Goal: Task Accomplishment & Management: Manage account settings

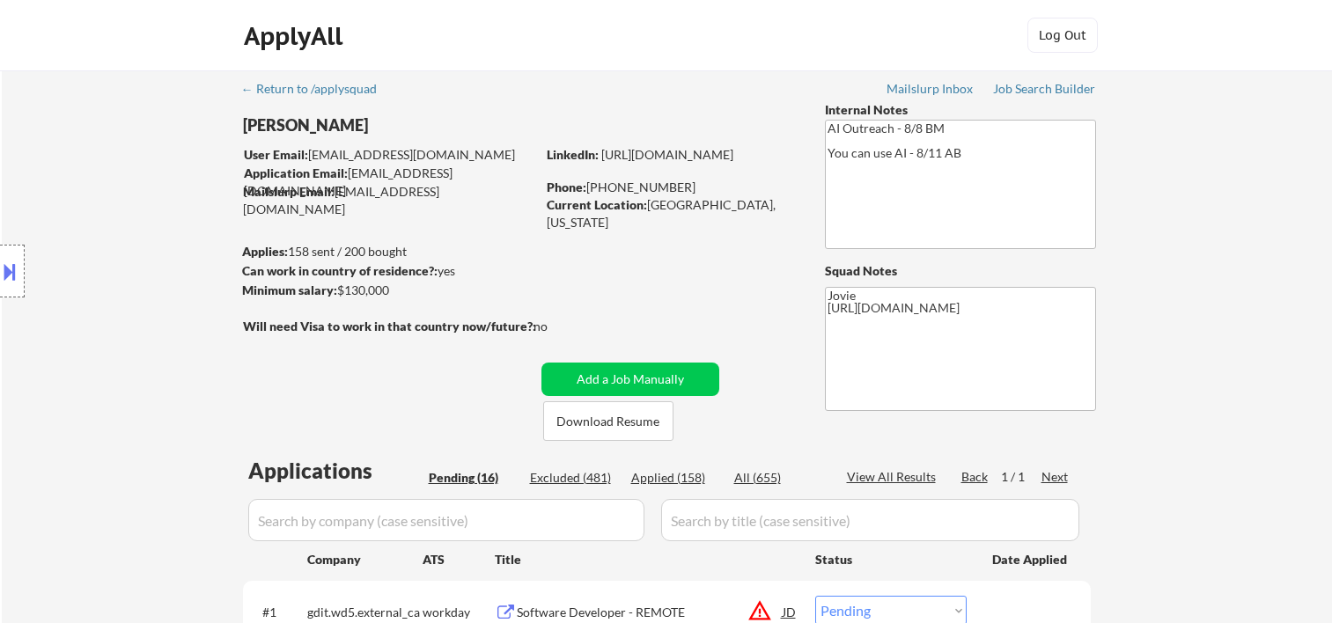
select select ""pending""
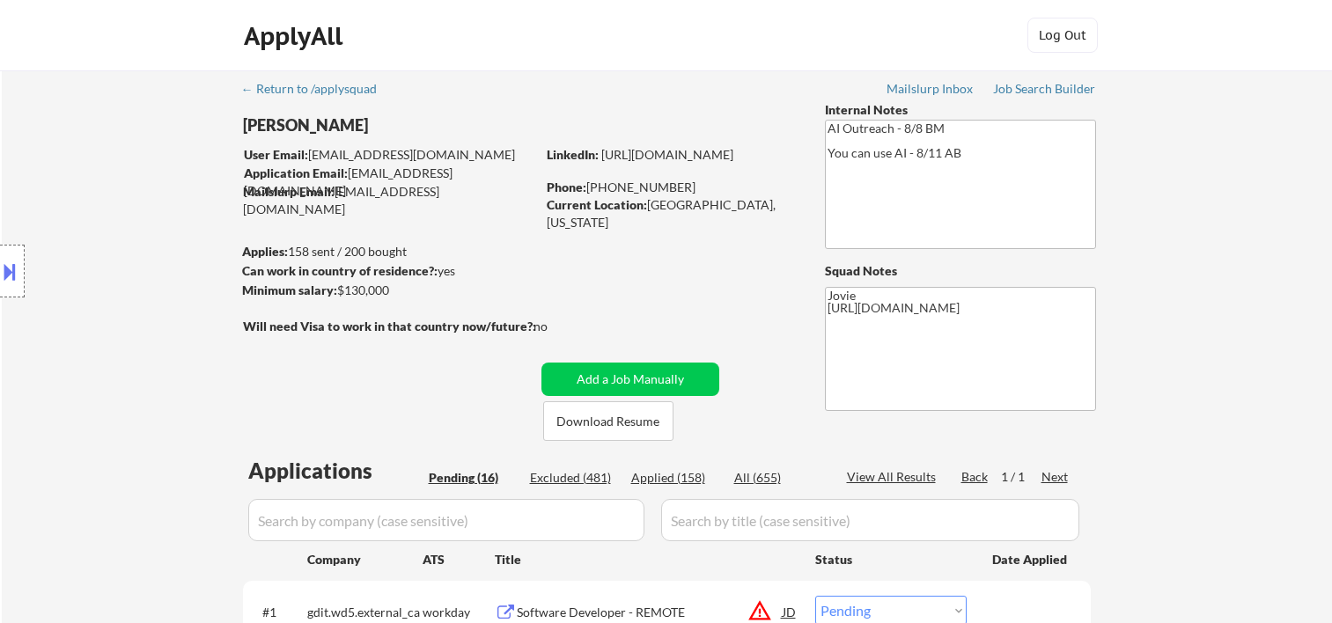
select select ""pending""
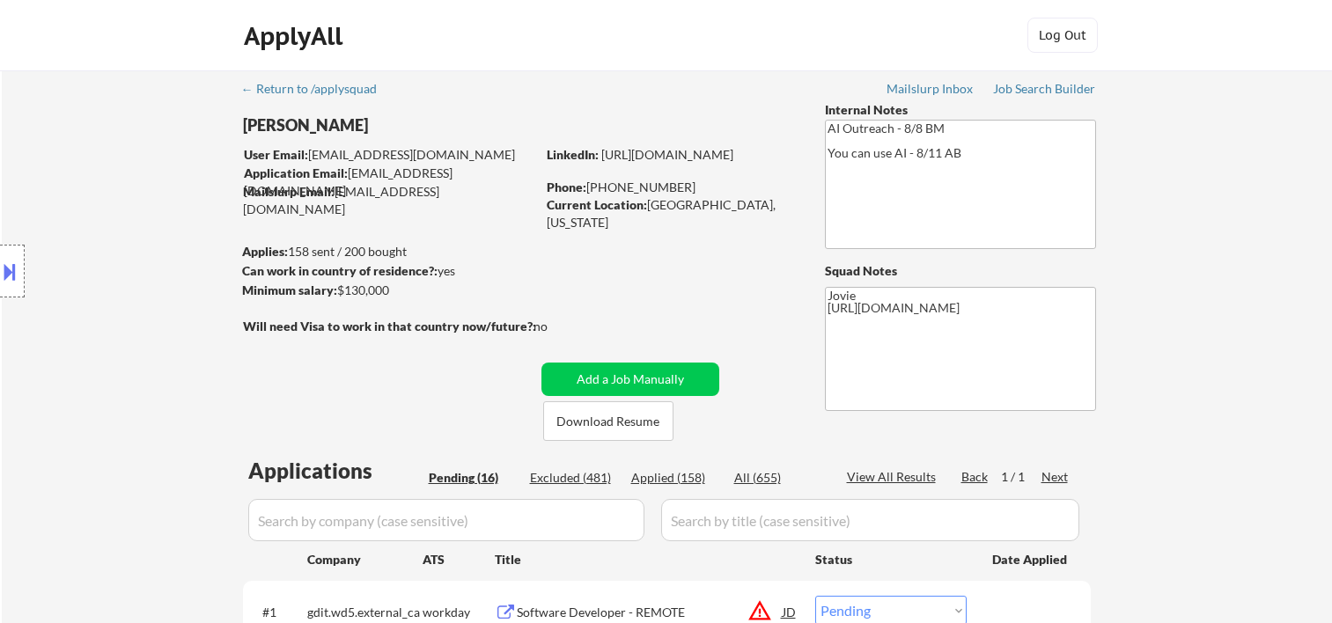
select select ""pending""
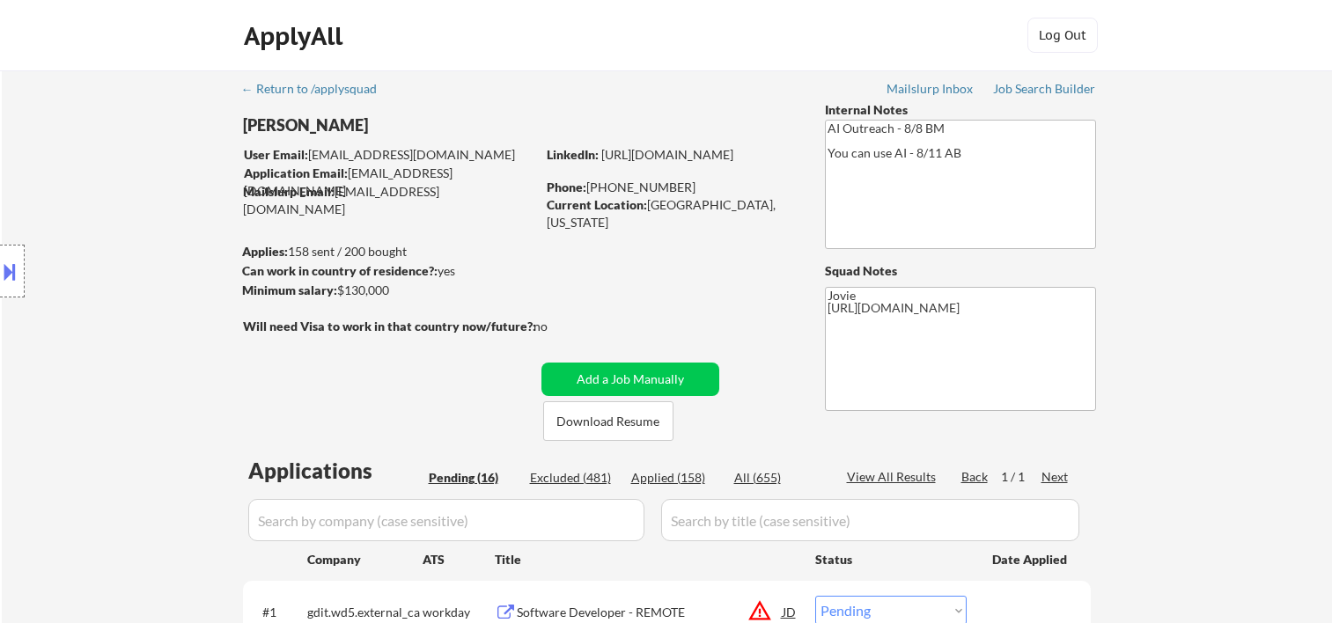
select select ""pending""
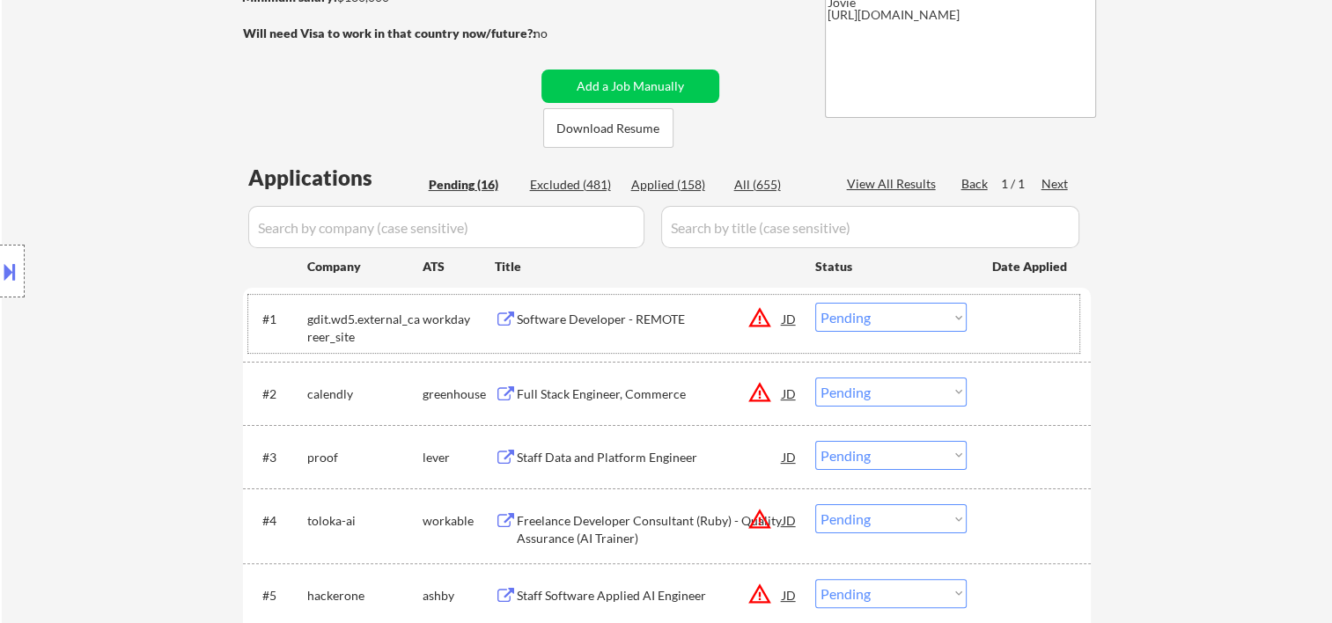
drag, startPoint x: 1011, startPoint y: 298, endPoint x: 856, endPoint y: 345, distance: 162.1
click at [1011, 298] on div "#1 gdit.wd5.external_career_site workday Software Developer - REMOTE JD warning…" at bounding box center [663, 324] width 831 height 58
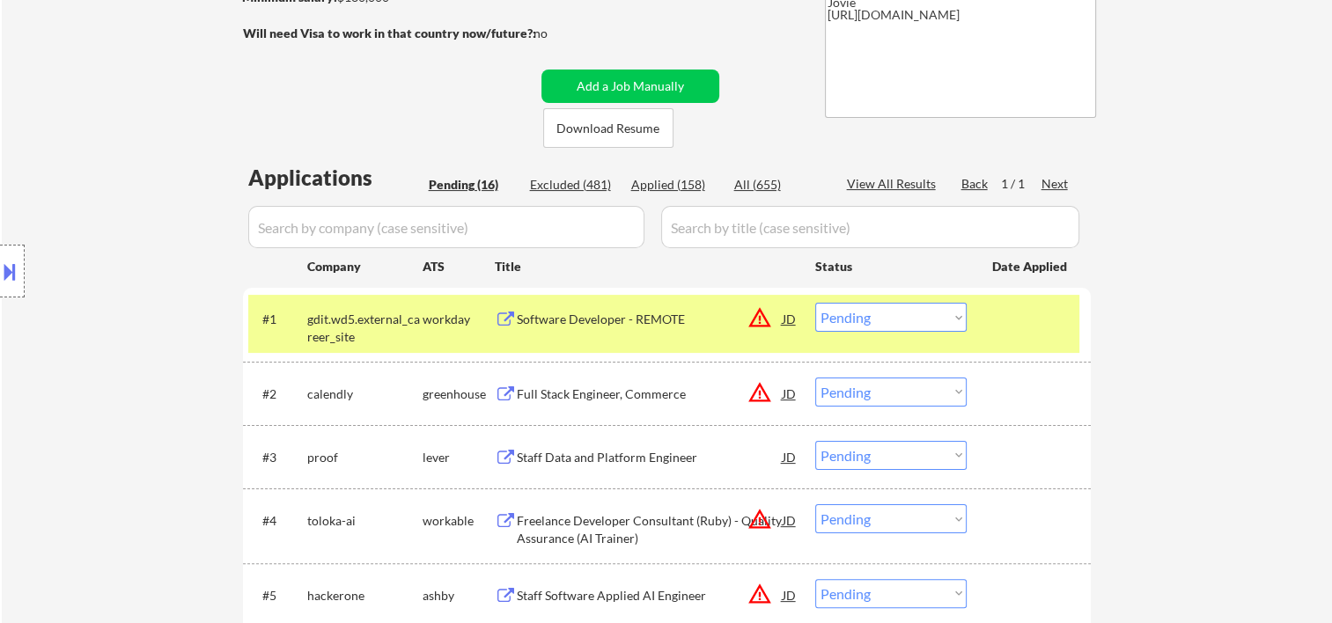
click at [689, 331] on div "Software Developer - REMOTE" at bounding box center [650, 319] width 266 height 32
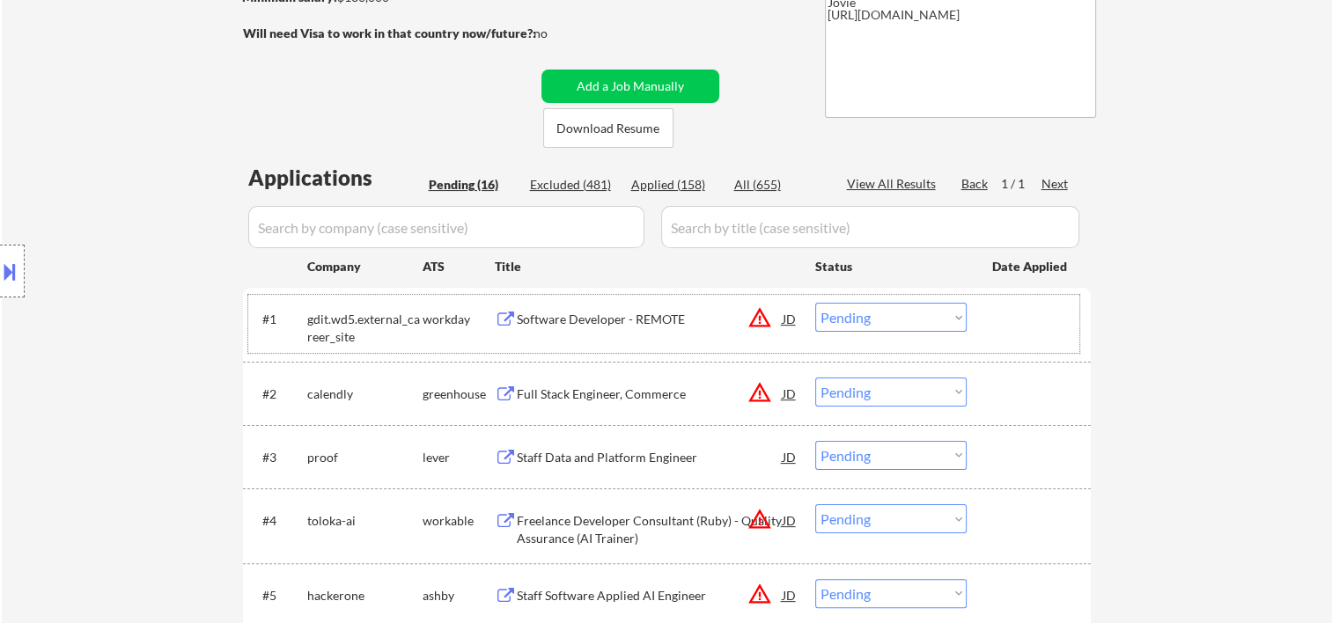
click at [1004, 317] on div at bounding box center [1030, 319] width 77 height 32
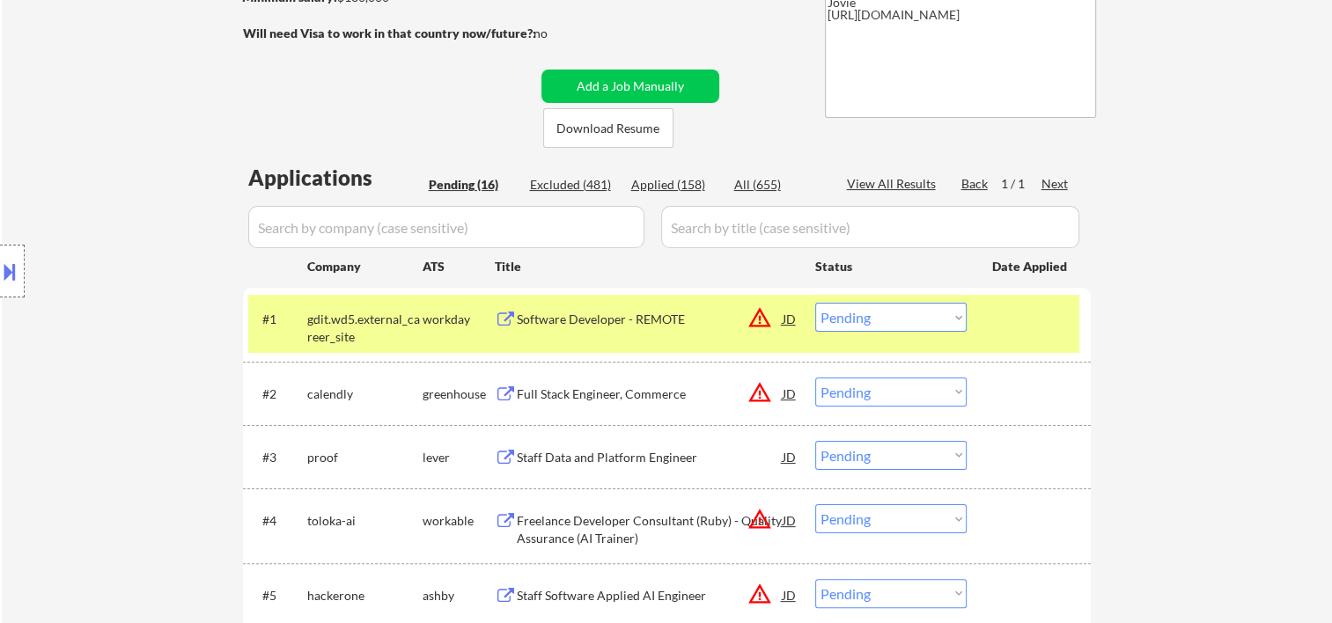
click at [554, 322] on div "Software Developer - REMOTE" at bounding box center [650, 320] width 266 height 18
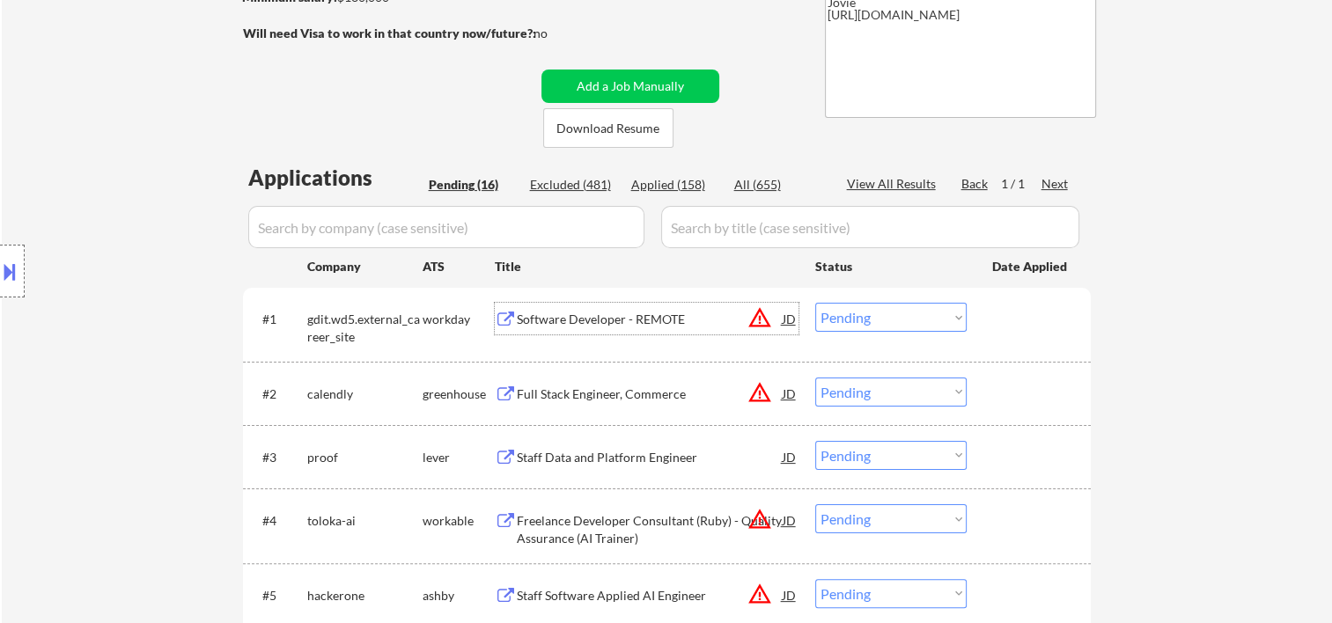
click at [1018, 324] on div at bounding box center [1030, 319] width 77 height 32
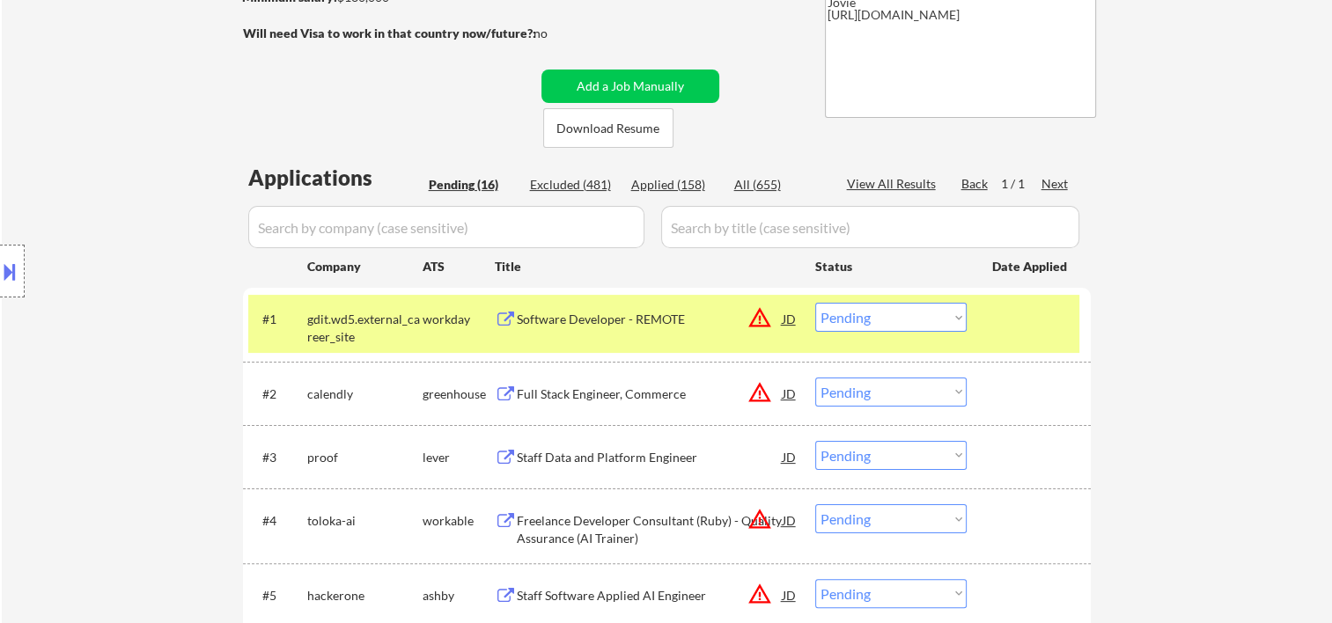
click at [957, 315] on select "Choose an option... Pending Applied Excluded (Questions) Excluded (Expired) Exc…" at bounding box center [890, 317] width 151 height 29
click at [815, 303] on select "Choose an option... Pending Applied Excluded (Questions) Excluded (Expired) Exc…" at bounding box center [890, 317] width 151 height 29
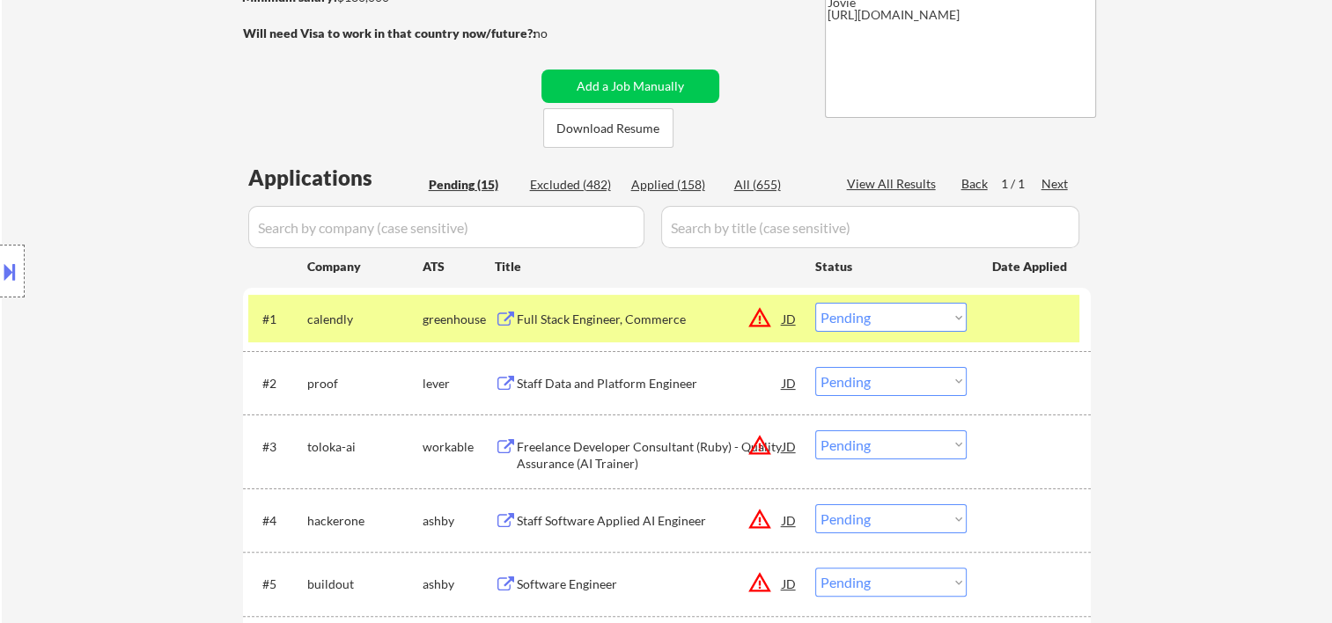
click at [986, 314] on div "#1 calendly greenhouse Full Stack Engineer, Commerce JD warning_amber Choose an…" at bounding box center [663, 319] width 831 height 48
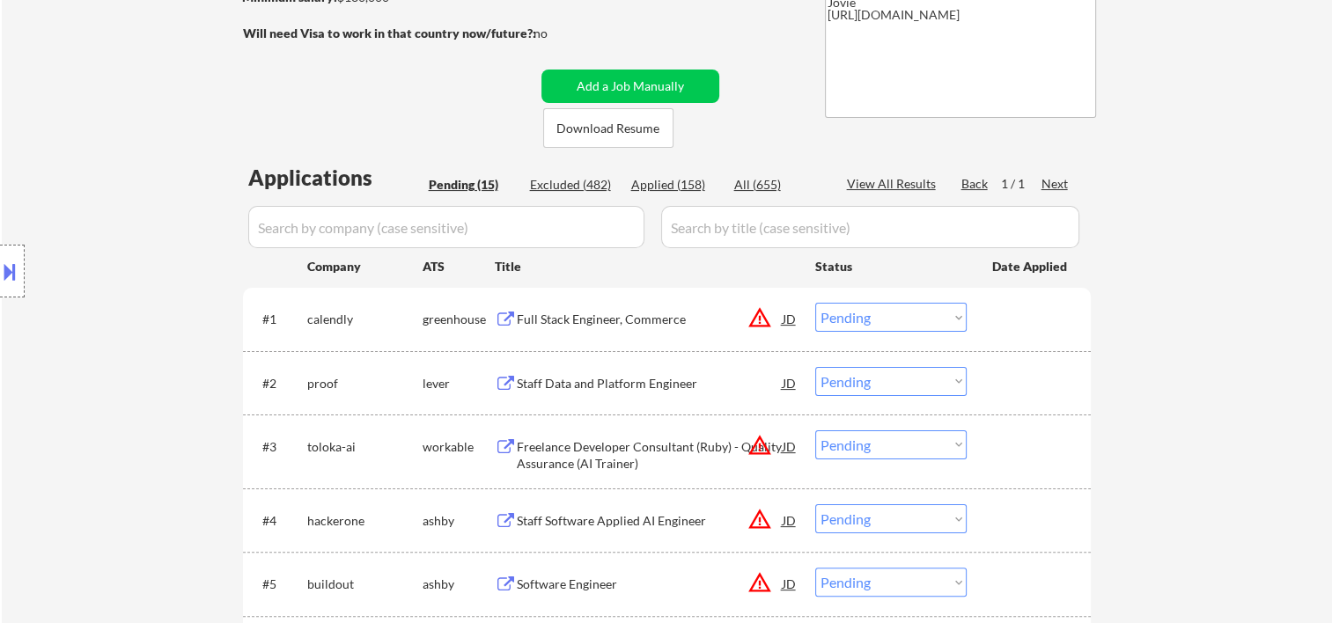
drag, startPoint x: 1011, startPoint y: 316, endPoint x: 1000, endPoint y: 319, distance: 10.9
click at [1010, 316] on div at bounding box center [1030, 319] width 77 height 32
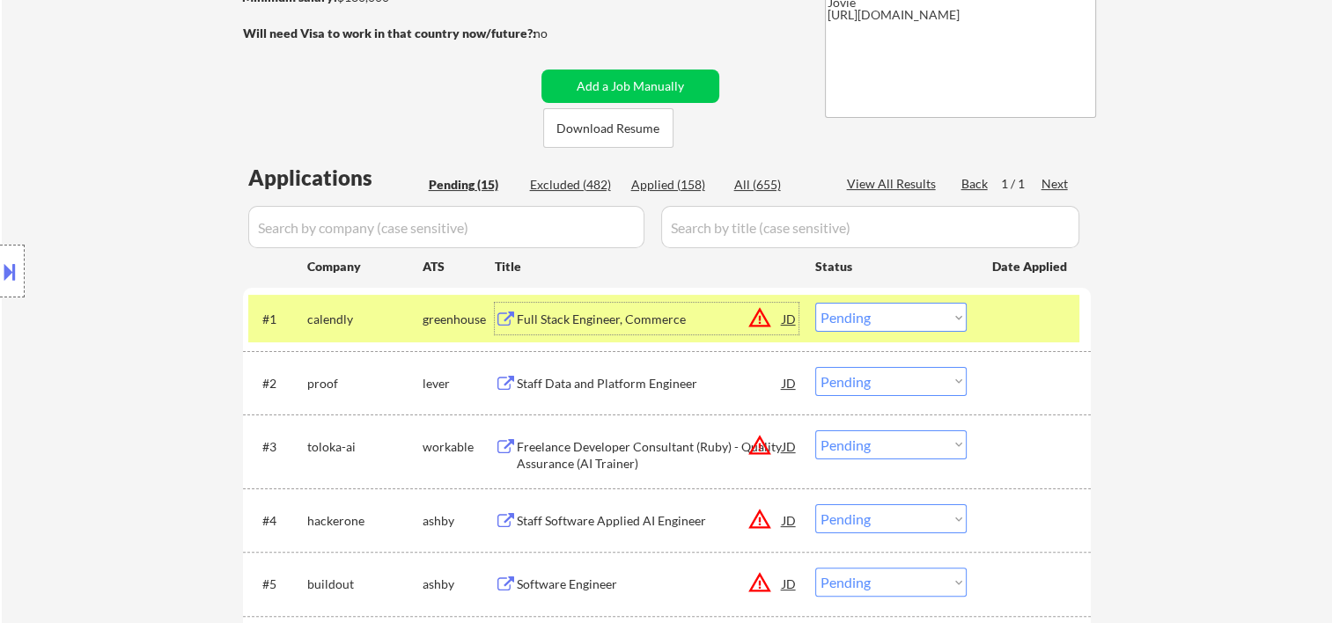
click at [620, 311] on div "Full Stack Engineer, Commerce" at bounding box center [650, 320] width 266 height 18
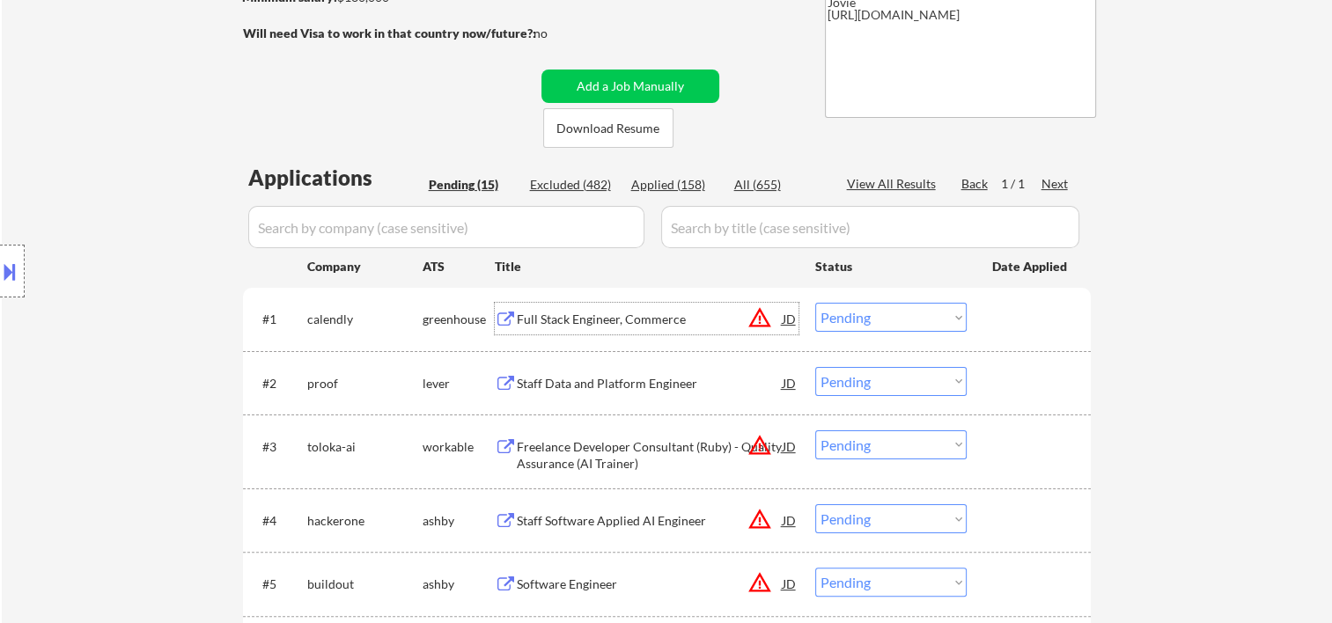
click at [792, 321] on div "JD" at bounding box center [790, 319] width 18 height 32
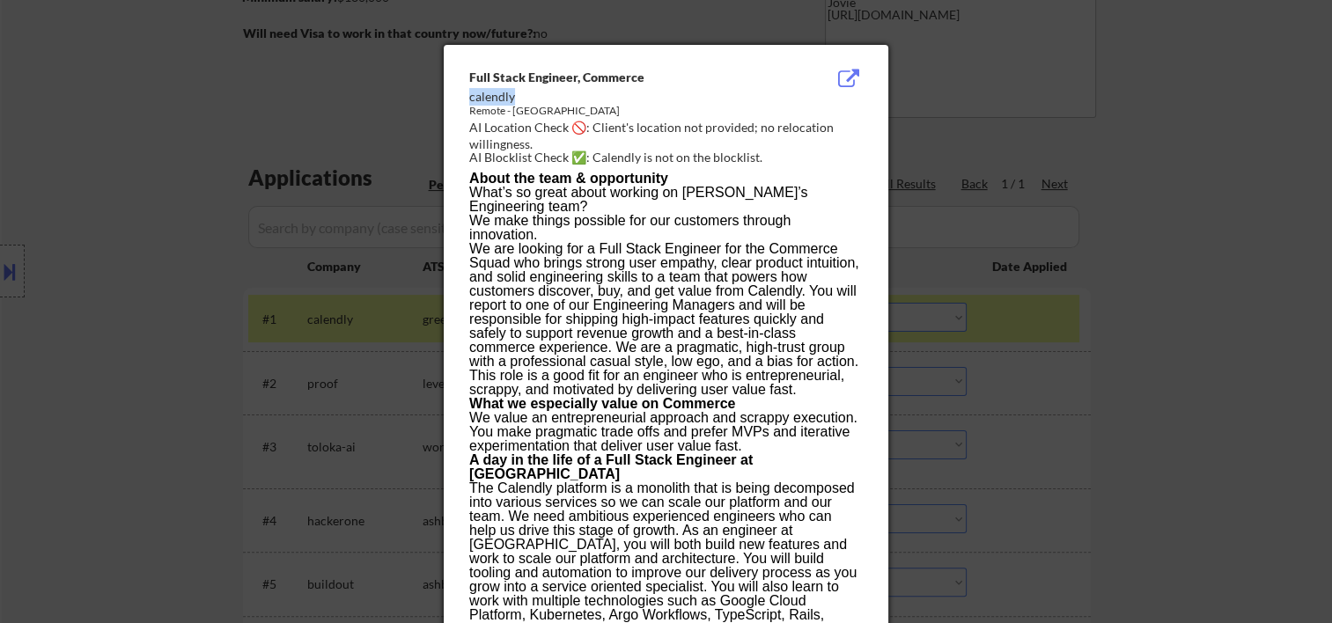
drag, startPoint x: 470, startPoint y: 95, endPoint x: 525, endPoint y: 100, distance: 54.8
click at [525, 100] on div "calendly" at bounding box center [621, 97] width 305 height 18
copy div "calendly"
click at [1236, 234] on div at bounding box center [666, 311] width 1332 height 623
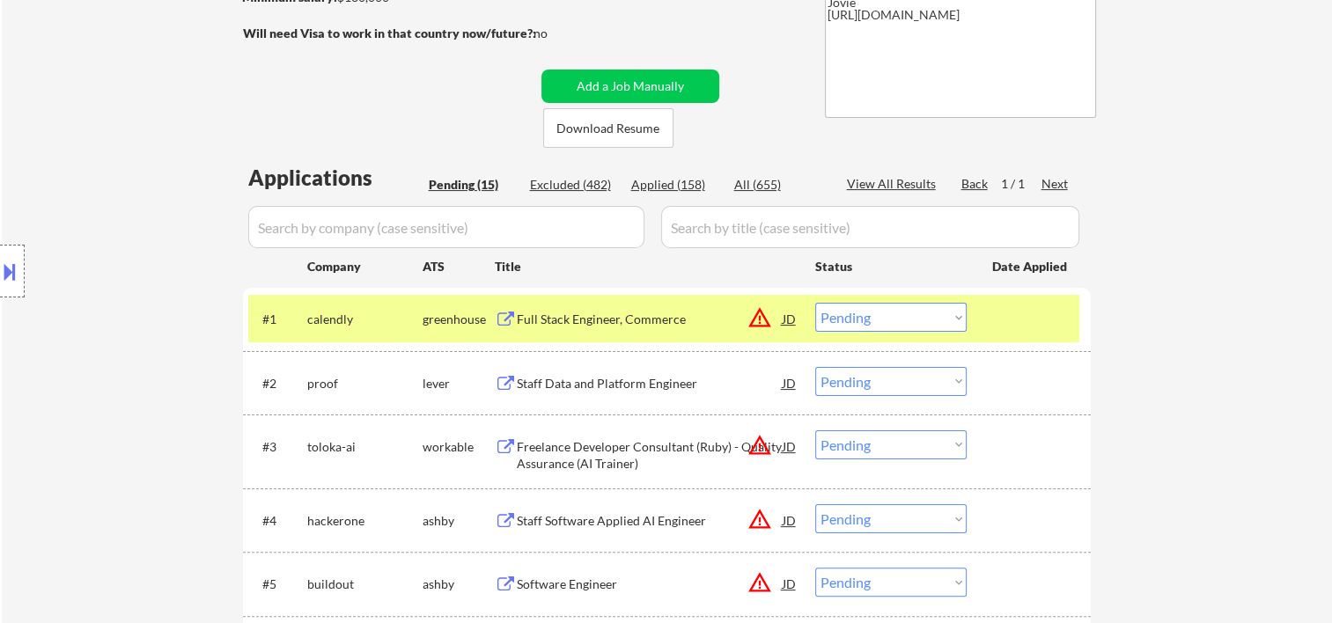
click at [958, 316] on select "Choose an option... Pending Applied Excluded (Questions) Excluded (Expired) Exc…" at bounding box center [890, 317] width 151 height 29
click at [815, 303] on select "Choose an option... Pending Applied Excluded (Questions) Excluded (Expired) Exc…" at bounding box center [890, 317] width 151 height 29
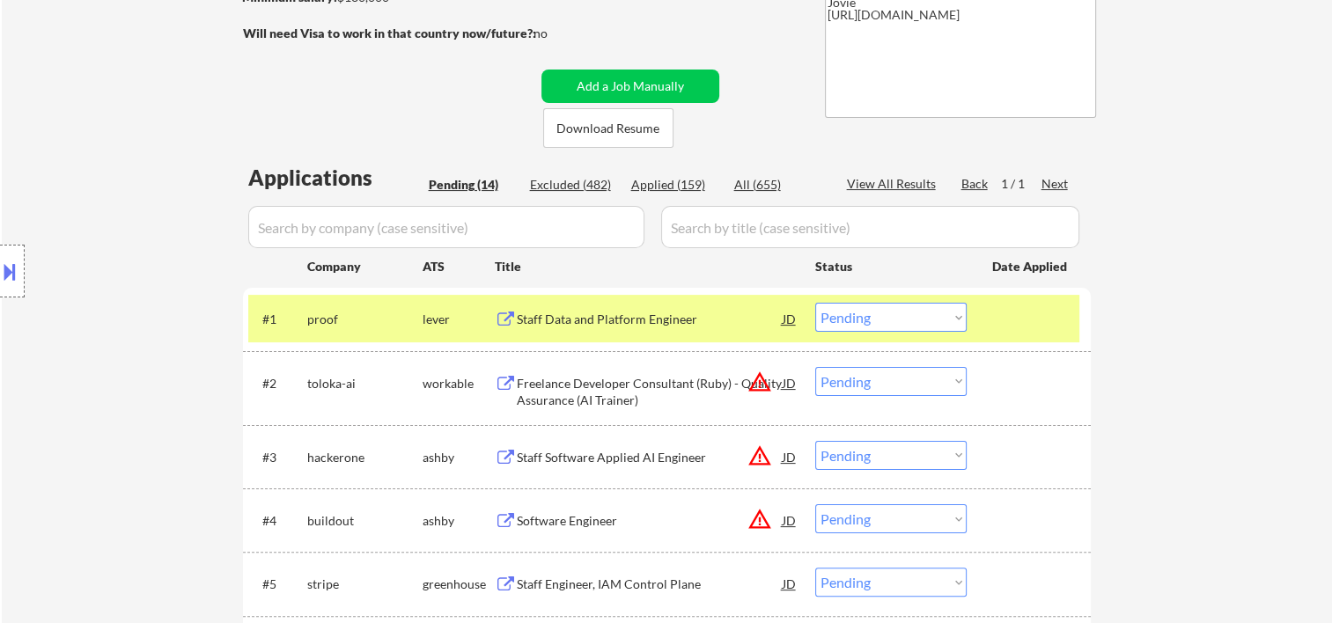
click at [1009, 316] on div at bounding box center [1030, 319] width 77 height 32
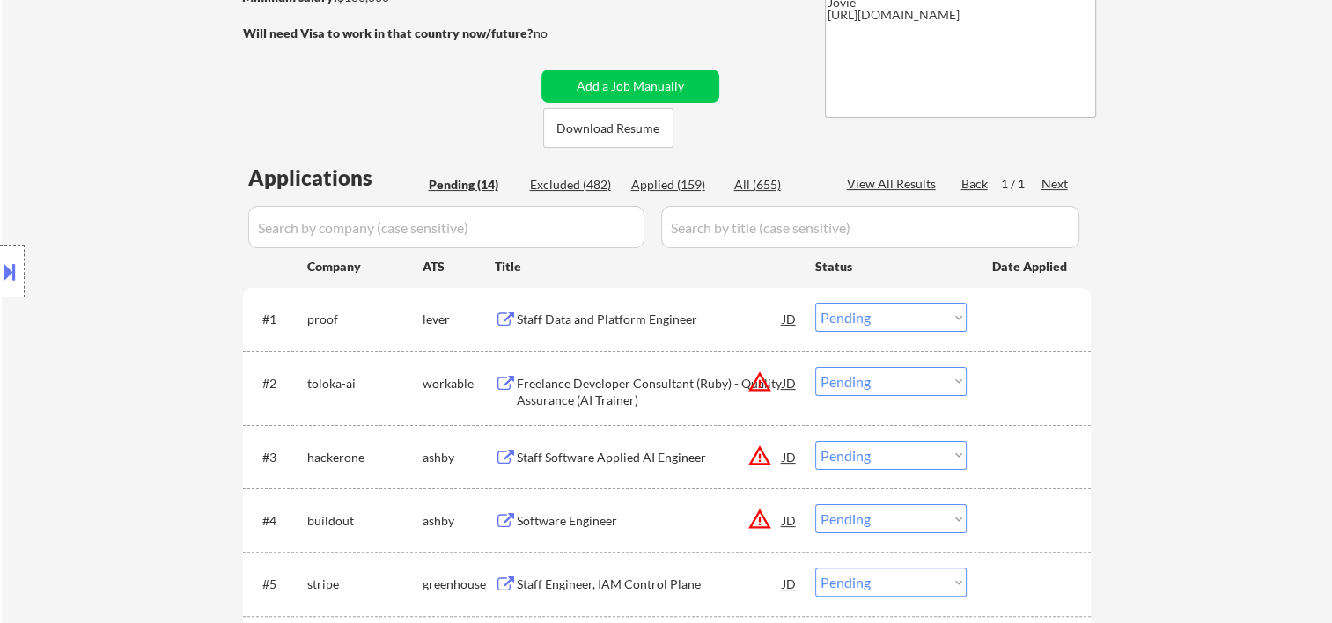
drag, startPoint x: 1012, startPoint y: 315, endPoint x: 866, endPoint y: 314, distance: 145.3
click at [1011, 316] on div at bounding box center [1030, 319] width 77 height 32
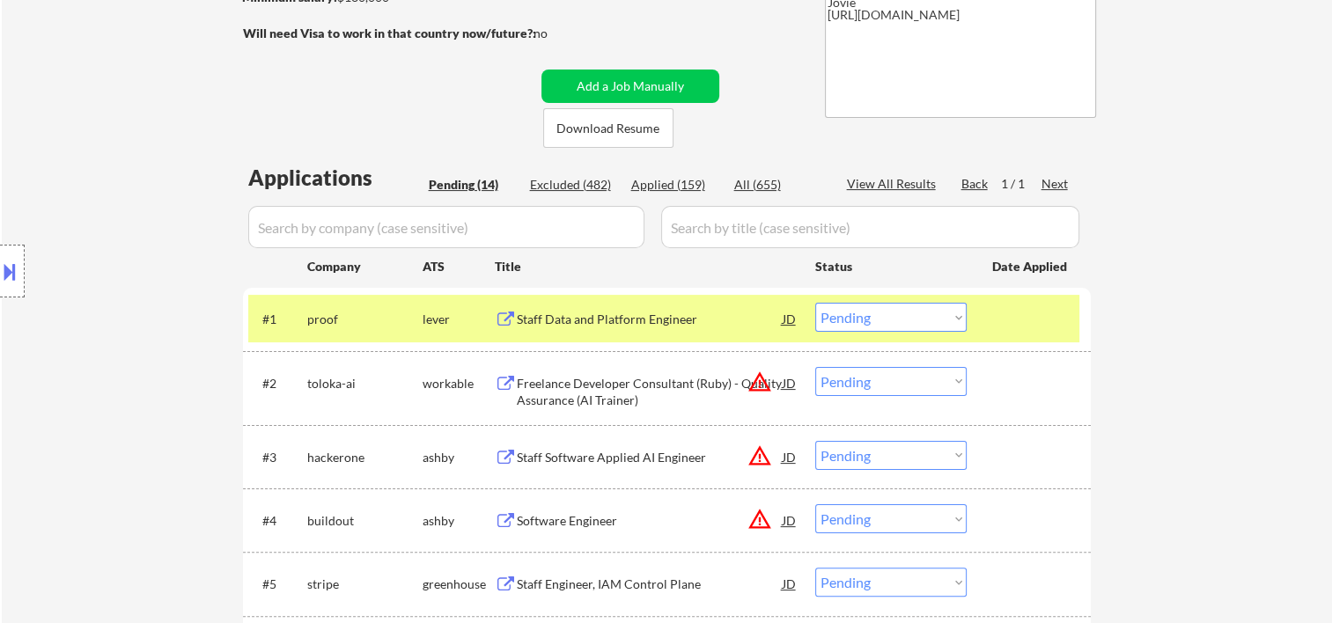
click at [665, 309] on div "Staff Data and Platform Engineer" at bounding box center [650, 319] width 266 height 32
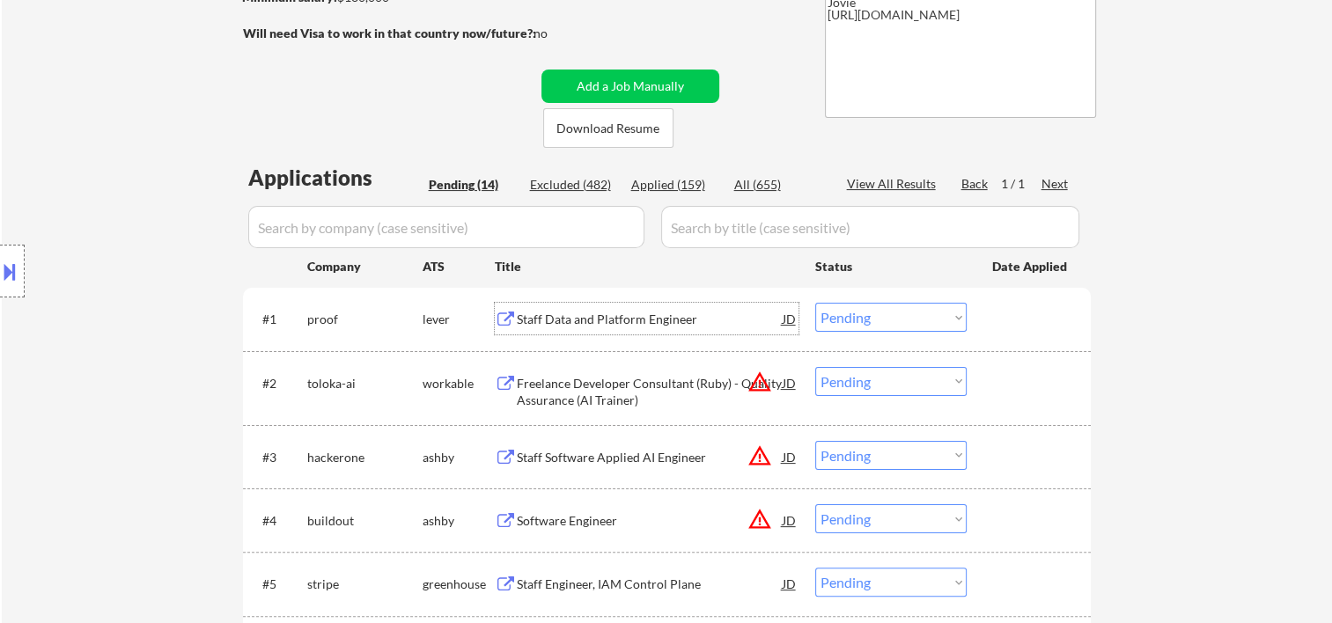
click at [998, 327] on div at bounding box center [1030, 319] width 77 height 32
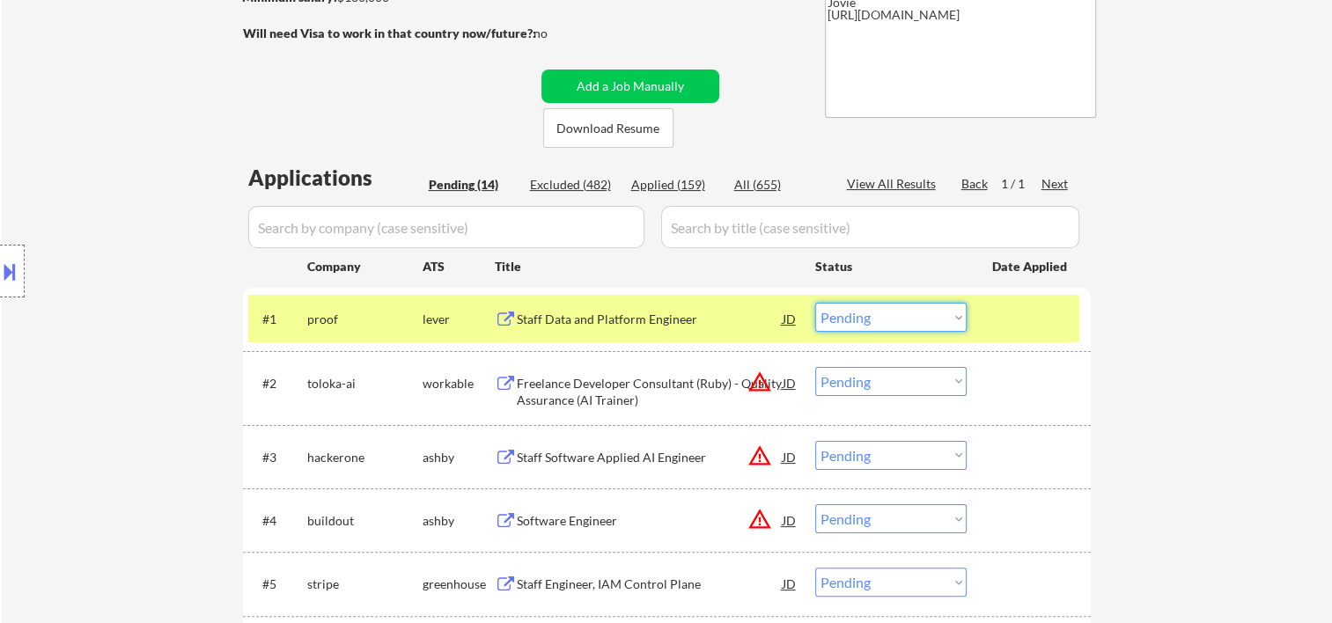
click at [962, 317] on select "Choose an option... Pending Applied Excluded (Questions) Excluded (Expired) Exc…" at bounding box center [890, 317] width 151 height 29
click at [815, 303] on select "Choose an option... Pending Applied Excluded (Questions) Excluded (Expired) Exc…" at bounding box center [890, 317] width 151 height 29
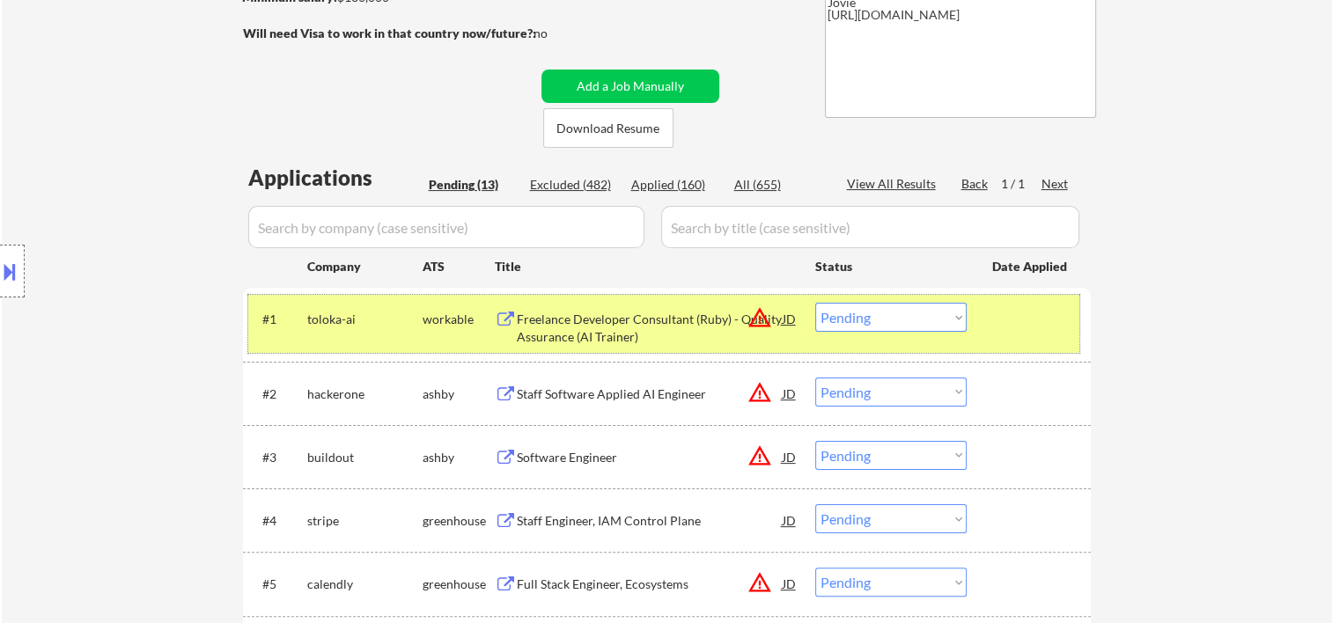
click at [989, 325] on div "#1 toloka-ai workable Freelance Developer Consultant (Ruby) - Quality Assurance…" at bounding box center [663, 324] width 831 height 58
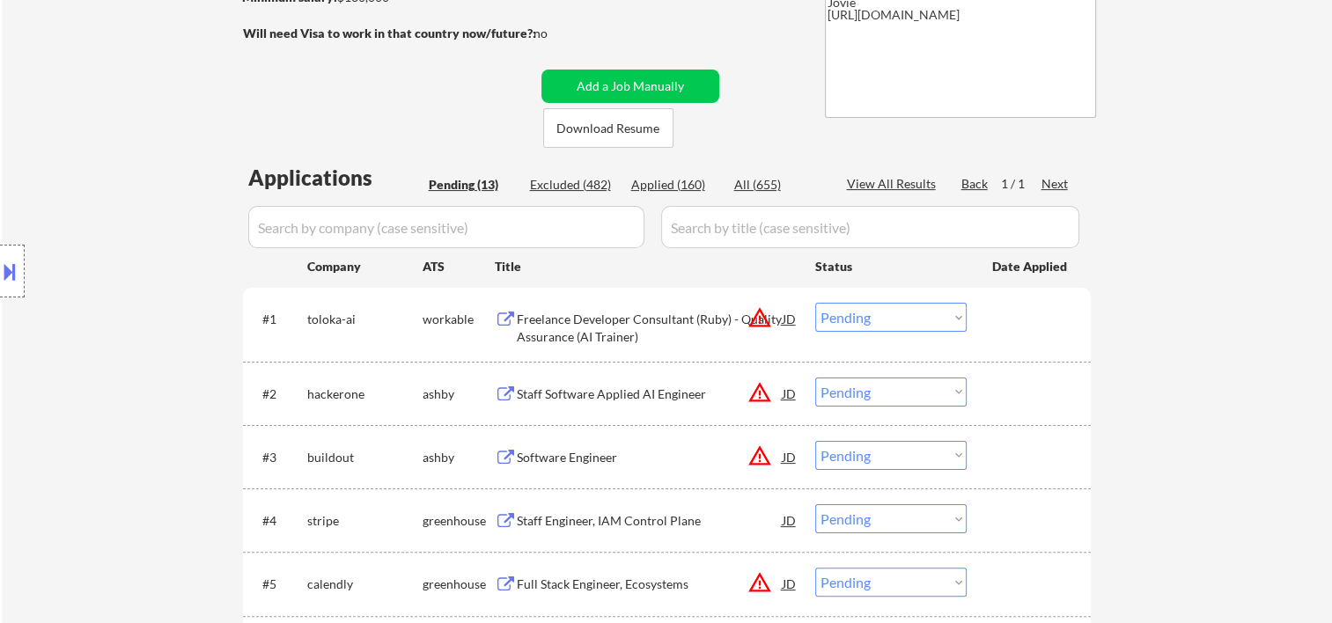
click at [1010, 330] on div at bounding box center [1030, 319] width 77 height 32
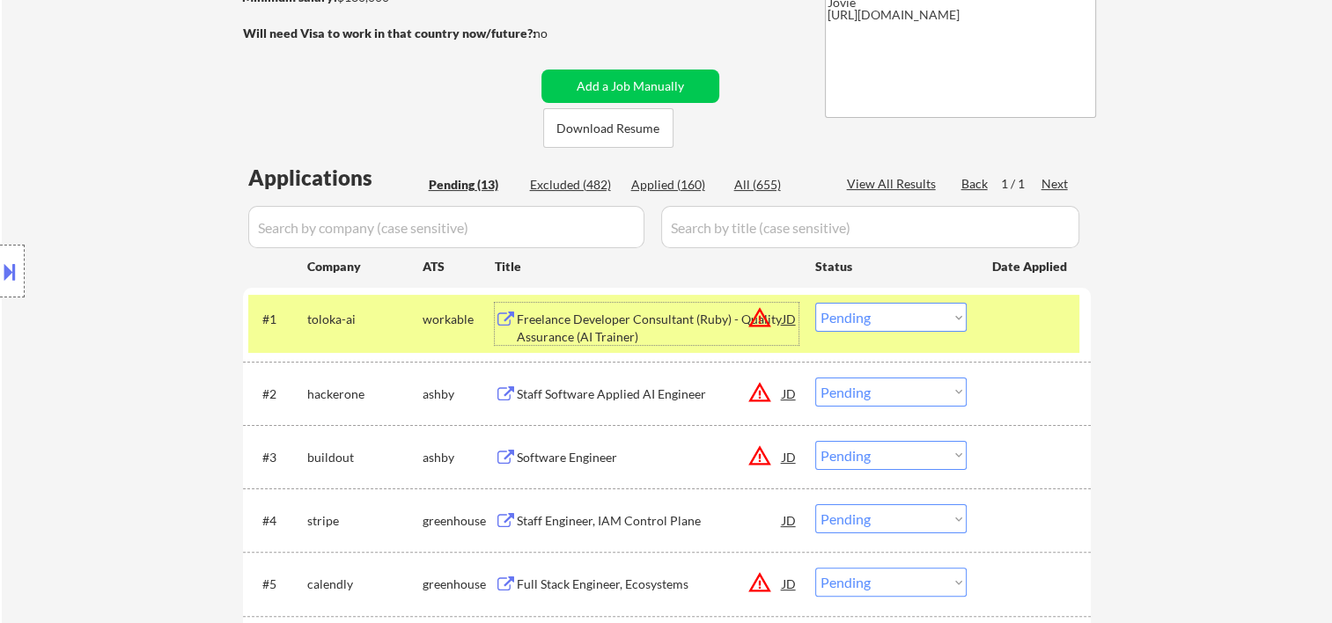
click at [623, 328] on div "Freelance Developer Consultant (Ruby) - Quality Assurance (AI Trainer)" at bounding box center [650, 328] width 266 height 34
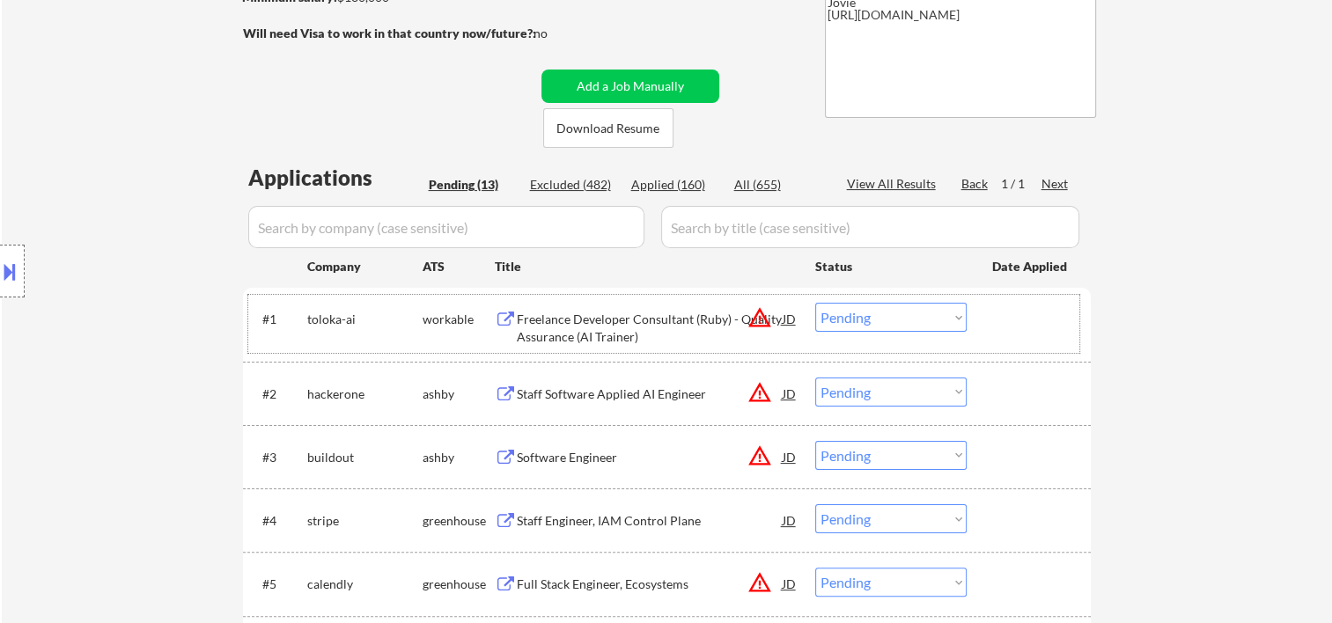
click at [992, 324] on div at bounding box center [1030, 319] width 77 height 32
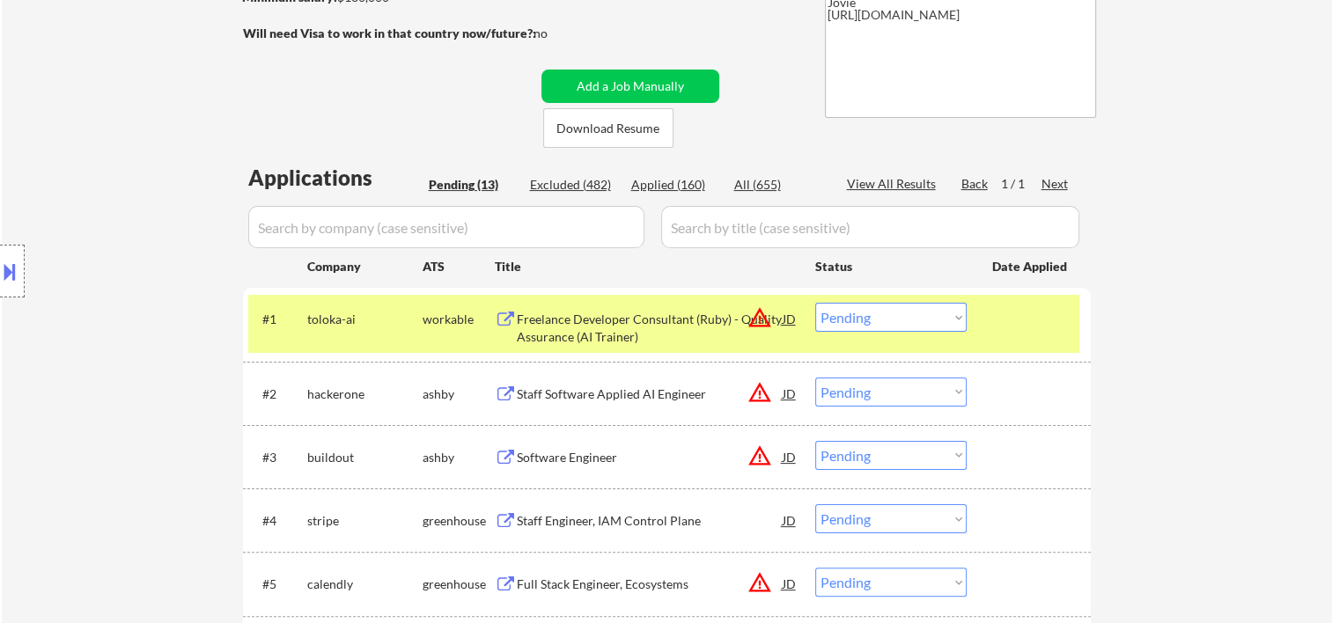
click at [948, 325] on select "Choose an option... Pending Applied Excluded (Questions) Excluded (Expired) Exc…" at bounding box center [890, 317] width 151 height 29
click at [815, 303] on select "Choose an option... Pending Applied Excluded (Questions) Excluded (Expired) Exc…" at bounding box center [890, 317] width 151 height 29
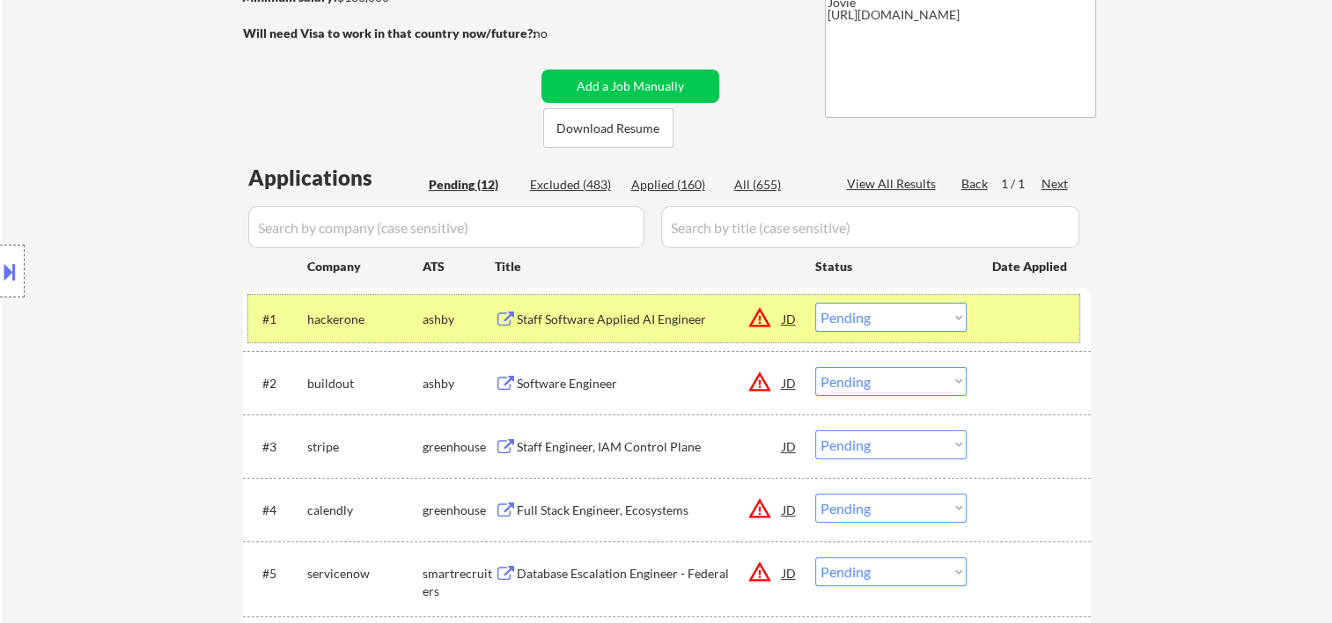
click at [984, 321] on div "#1 hackerone [PERSON_NAME] Staff Software Applied AI Engineer JD warning_amber …" at bounding box center [663, 319] width 831 height 48
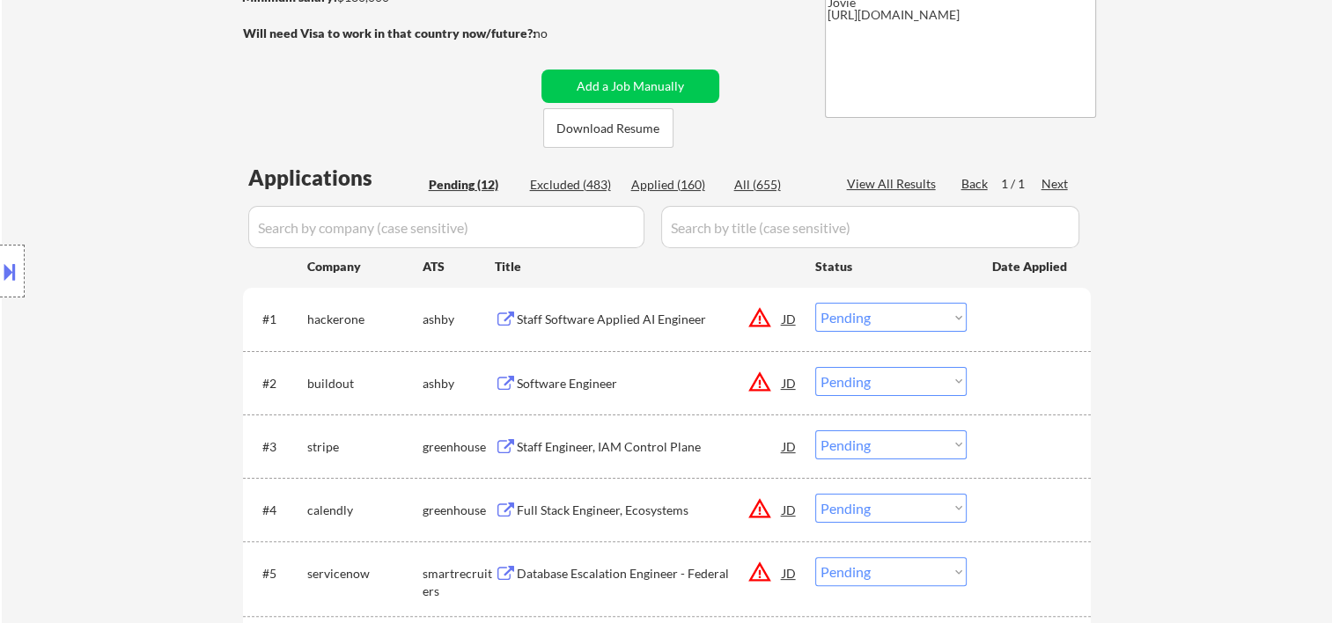
click at [1003, 313] on div at bounding box center [1030, 319] width 77 height 32
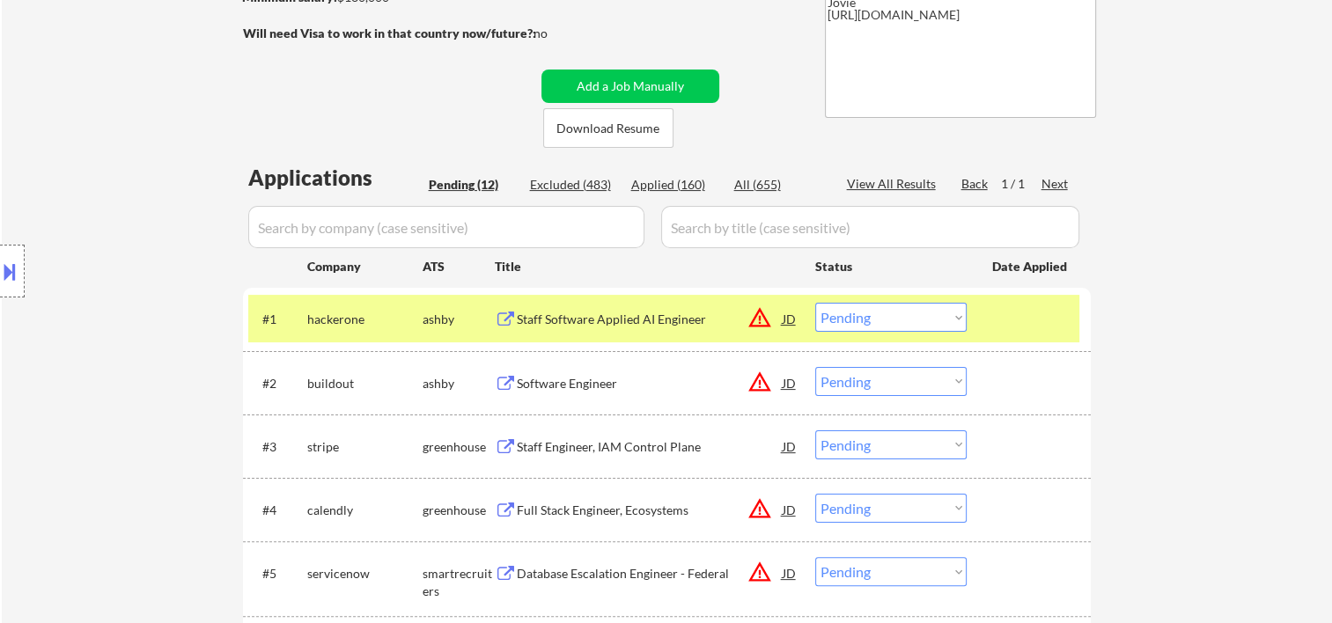
click at [544, 317] on div "Staff Software Applied AI Engineer" at bounding box center [650, 320] width 266 height 18
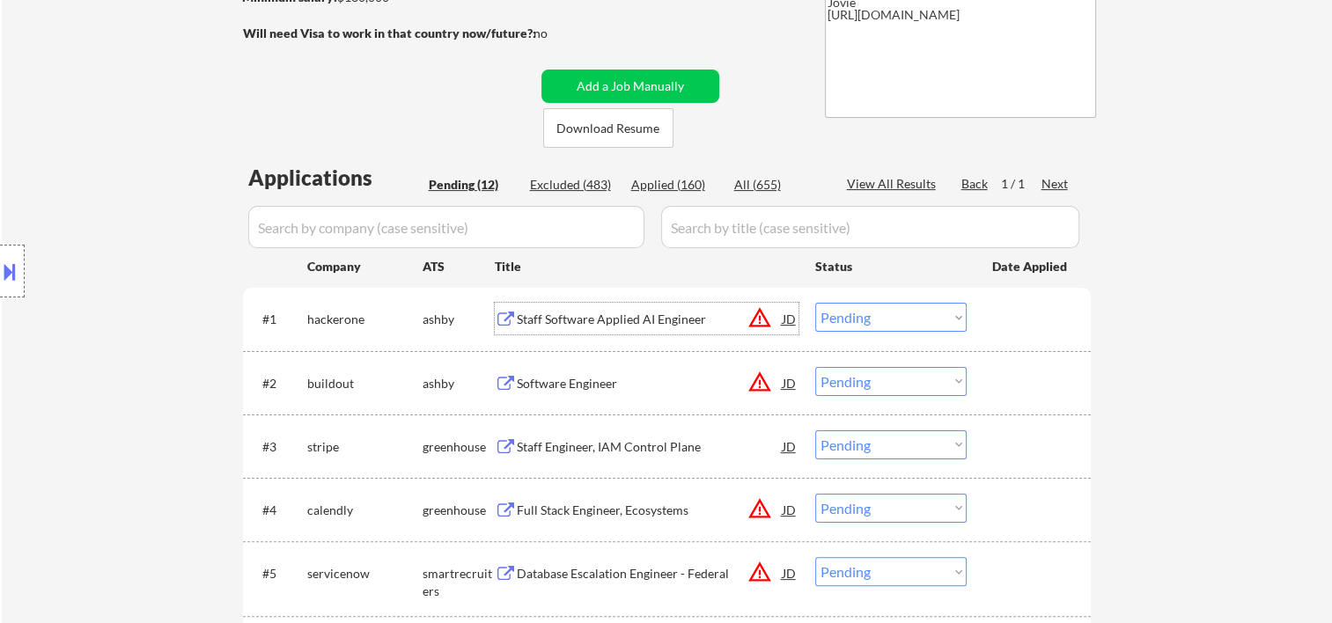
drag, startPoint x: 1000, startPoint y: 335, endPoint x: 965, endPoint y: 328, distance: 35.9
click at [999, 332] on div "#1 hackerone [PERSON_NAME] Staff Software Applied AI Engineer JD warning_amber …" at bounding box center [663, 319] width 831 height 48
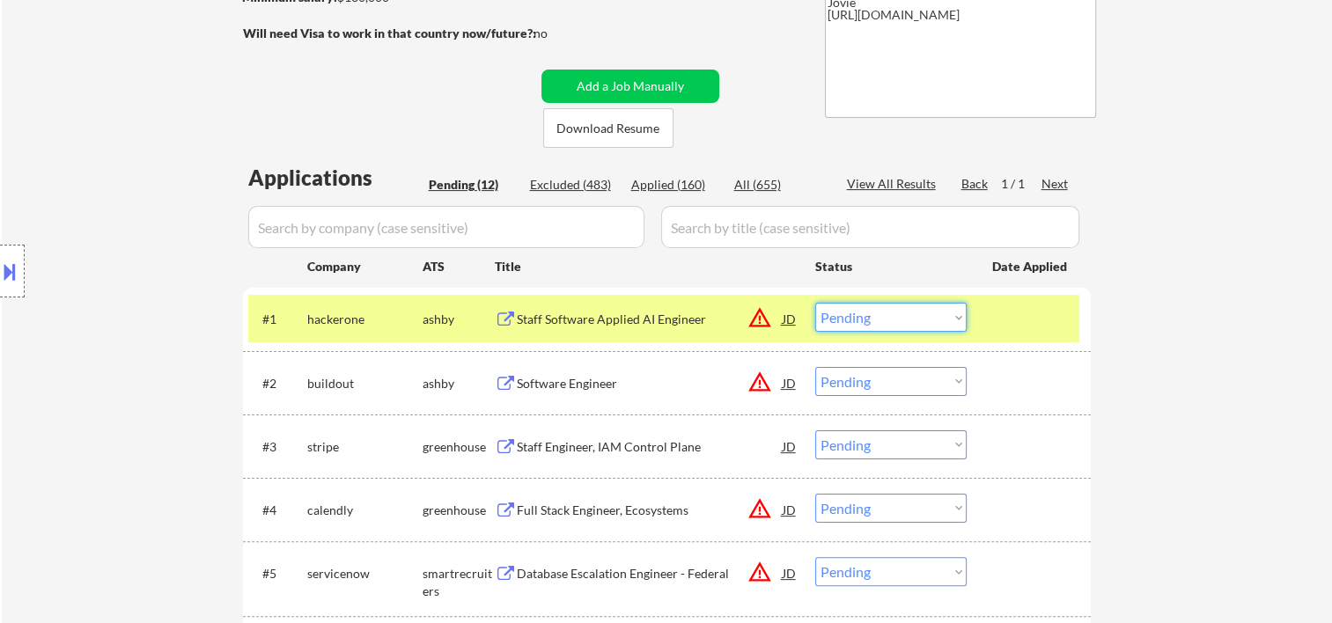
click at [958, 328] on select "Choose an option... Pending Applied Excluded (Questions) Excluded (Expired) Exc…" at bounding box center [890, 317] width 151 height 29
click at [815, 303] on select "Choose an option... Pending Applied Excluded (Questions) Excluded (Expired) Exc…" at bounding box center [890, 317] width 151 height 29
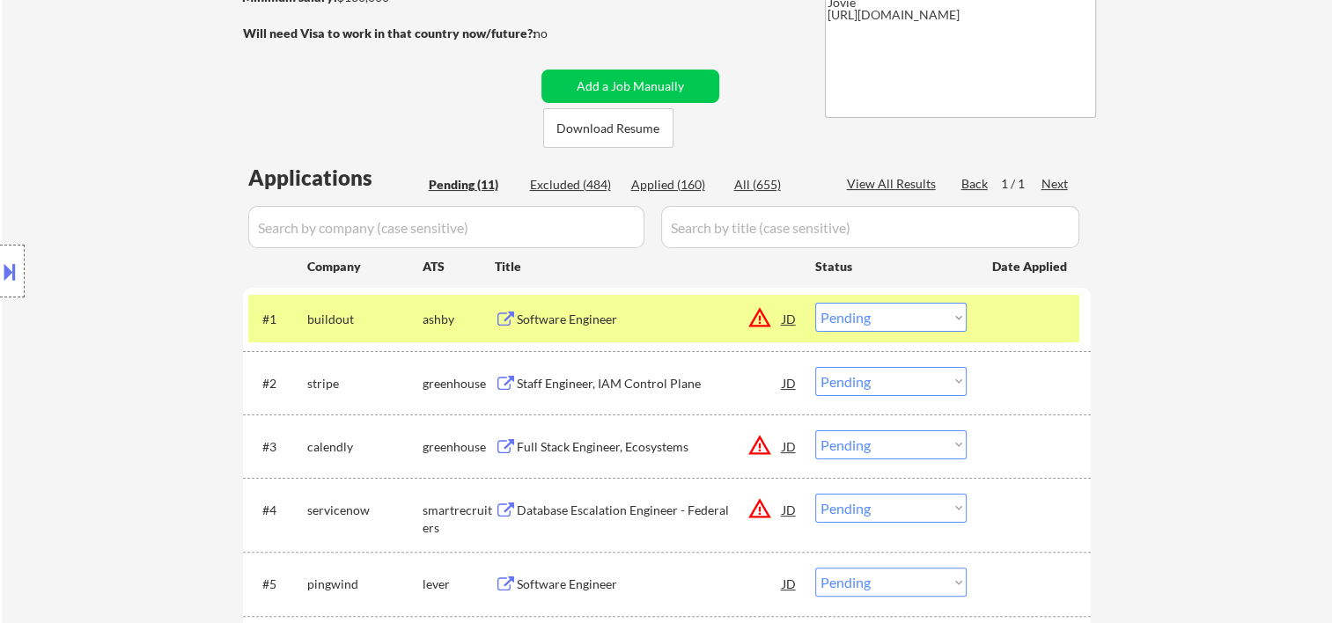
click at [1009, 326] on div at bounding box center [1030, 319] width 77 height 32
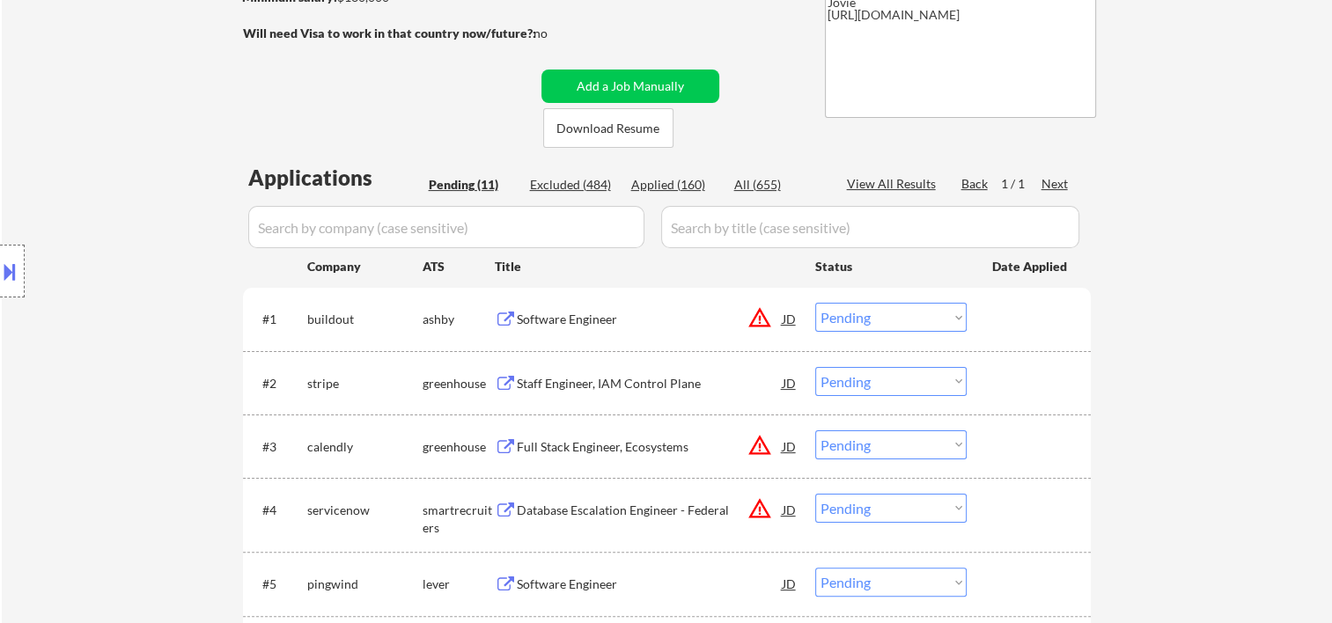
click at [1018, 313] on div at bounding box center [1030, 319] width 77 height 32
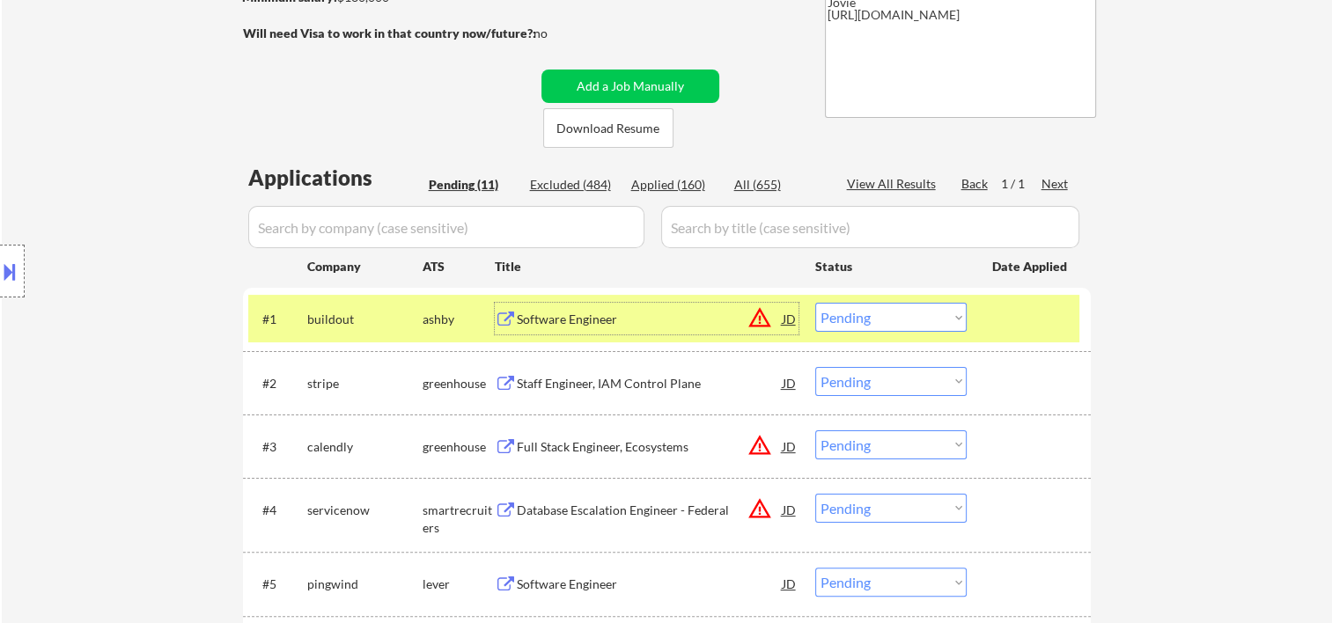
click at [612, 313] on div "Software Engineer" at bounding box center [650, 320] width 266 height 18
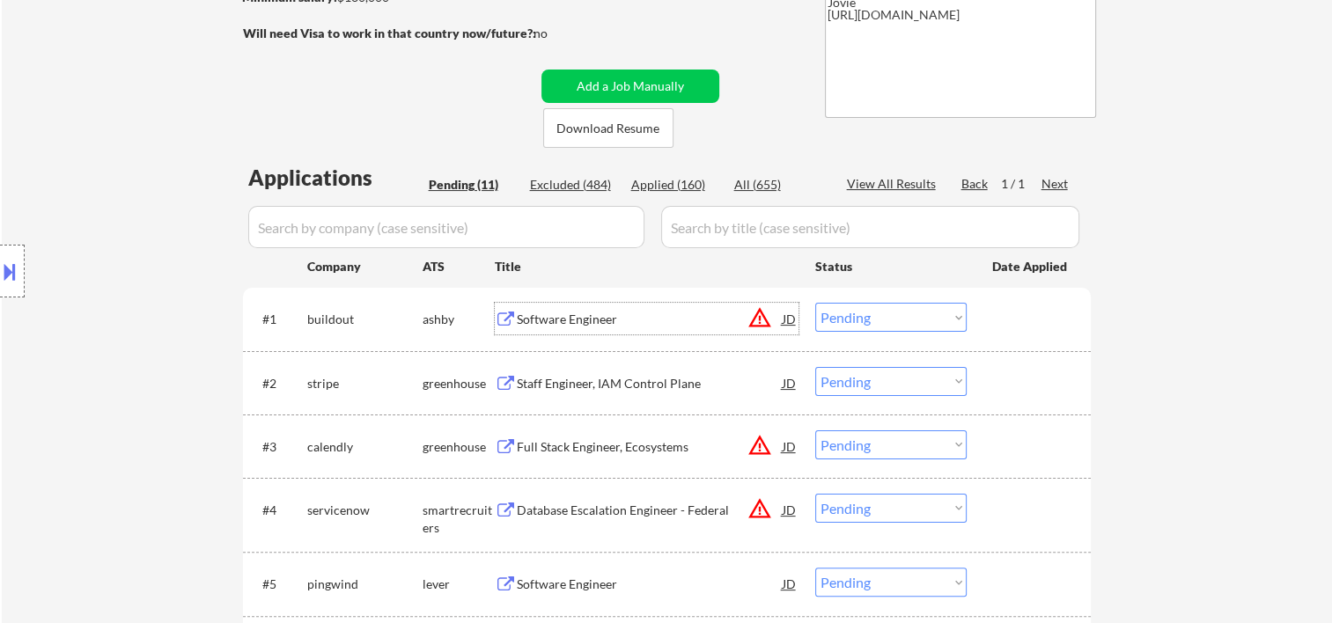
click at [1046, 326] on div at bounding box center [1030, 319] width 77 height 32
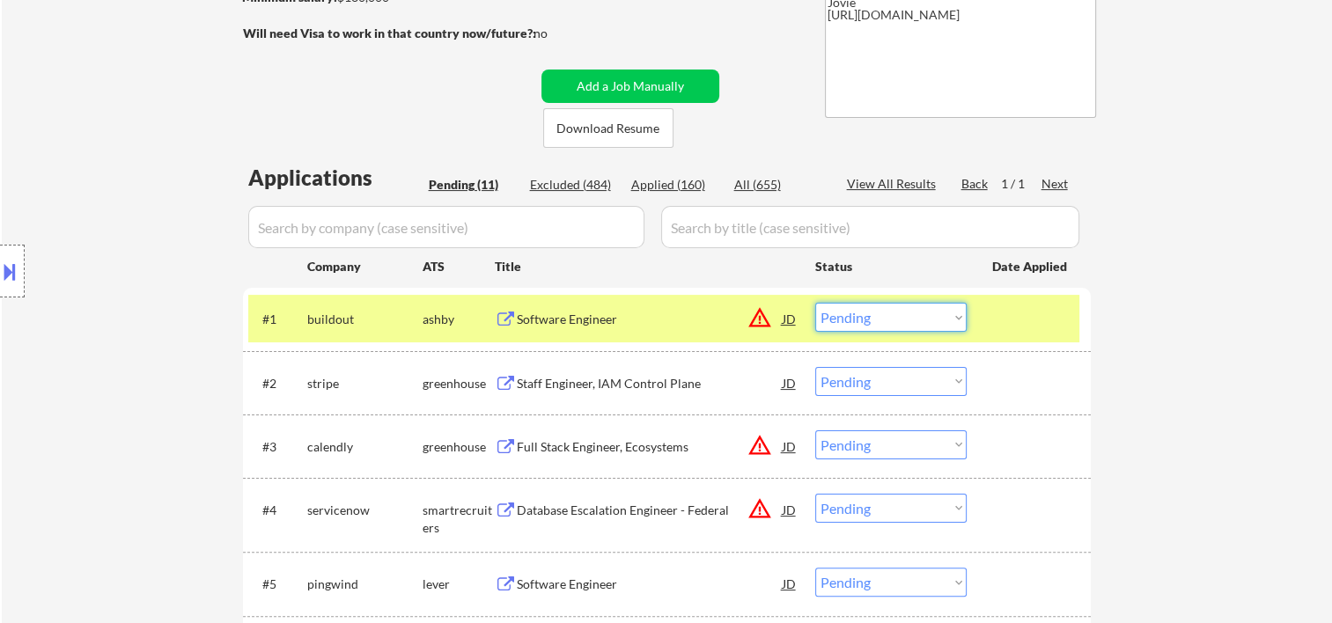
click at [948, 318] on select "Choose an option... Pending Applied Excluded (Questions) Excluded (Expired) Exc…" at bounding box center [890, 317] width 151 height 29
click at [815, 303] on select "Choose an option... Pending Applied Excluded (Questions) Excluded (Expired) Exc…" at bounding box center [890, 317] width 151 height 29
select select ""pending""
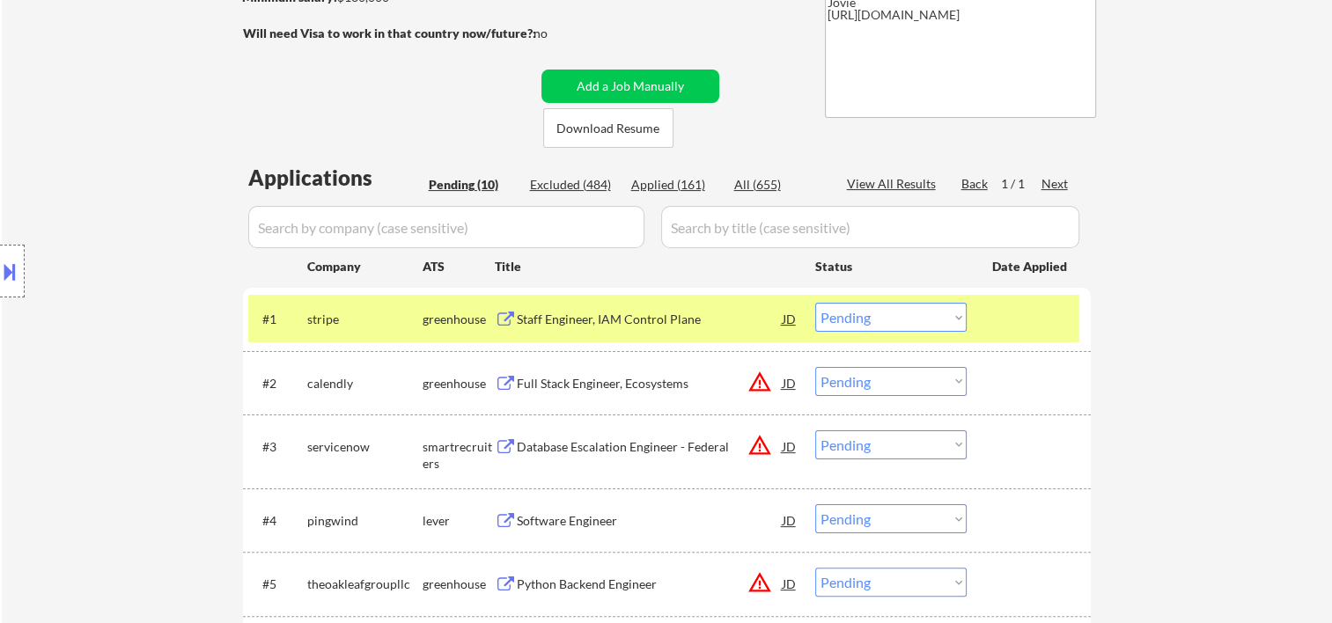
click at [88, 100] on div "← Return to /applysquad Mailslurp Inbox Job Search Builder [PERSON_NAME] User E…" at bounding box center [667, 410] width 1330 height 1267
click at [1027, 303] on div at bounding box center [1030, 319] width 77 height 32
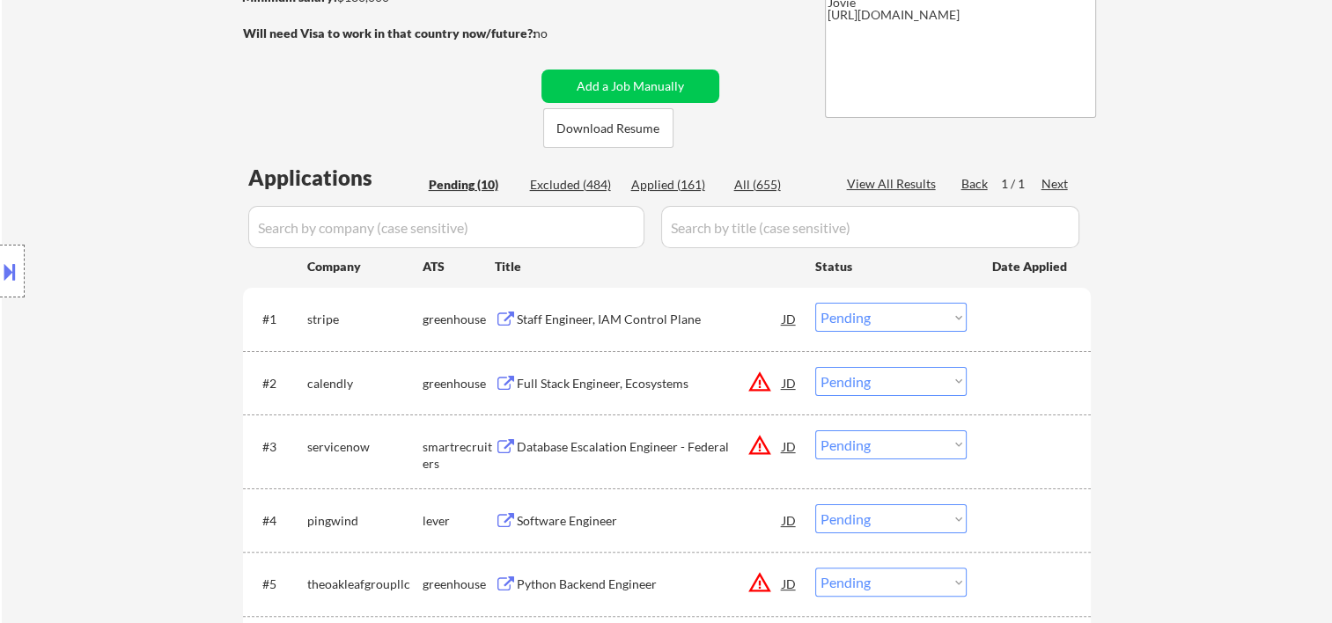
click at [1000, 323] on div at bounding box center [1030, 319] width 77 height 32
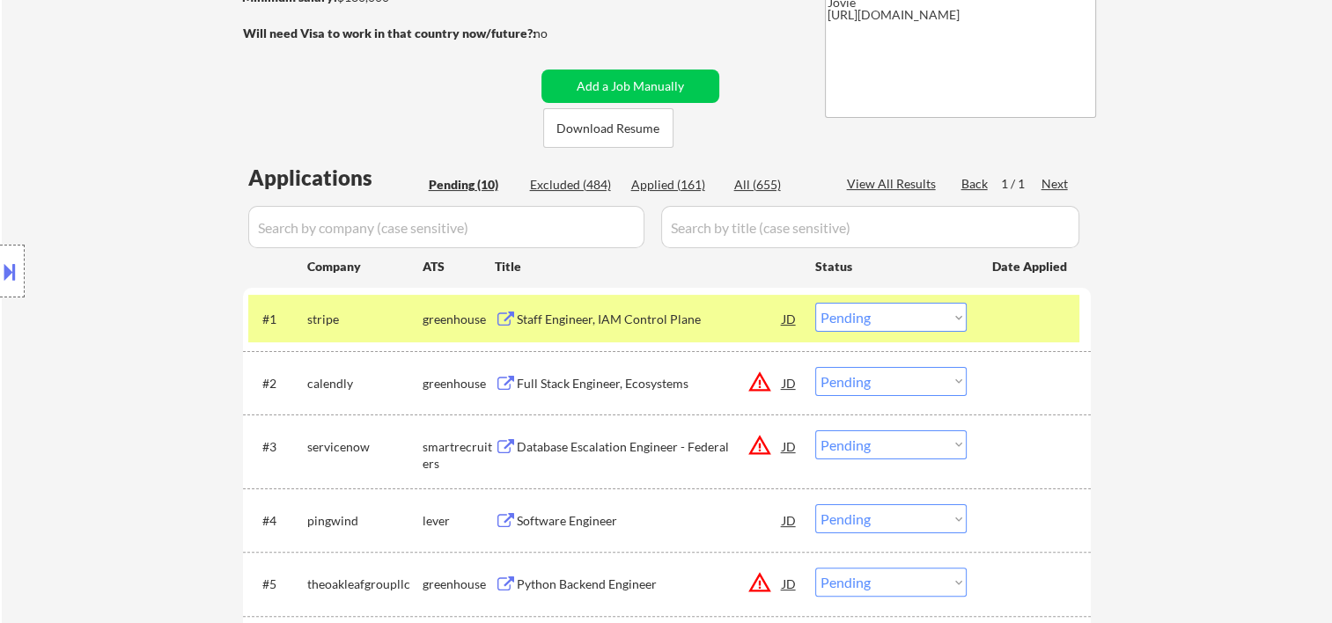
click at [676, 321] on div "Staff Engineer, IAM Control Plane" at bounding box center [650, 320] width 266 height 18
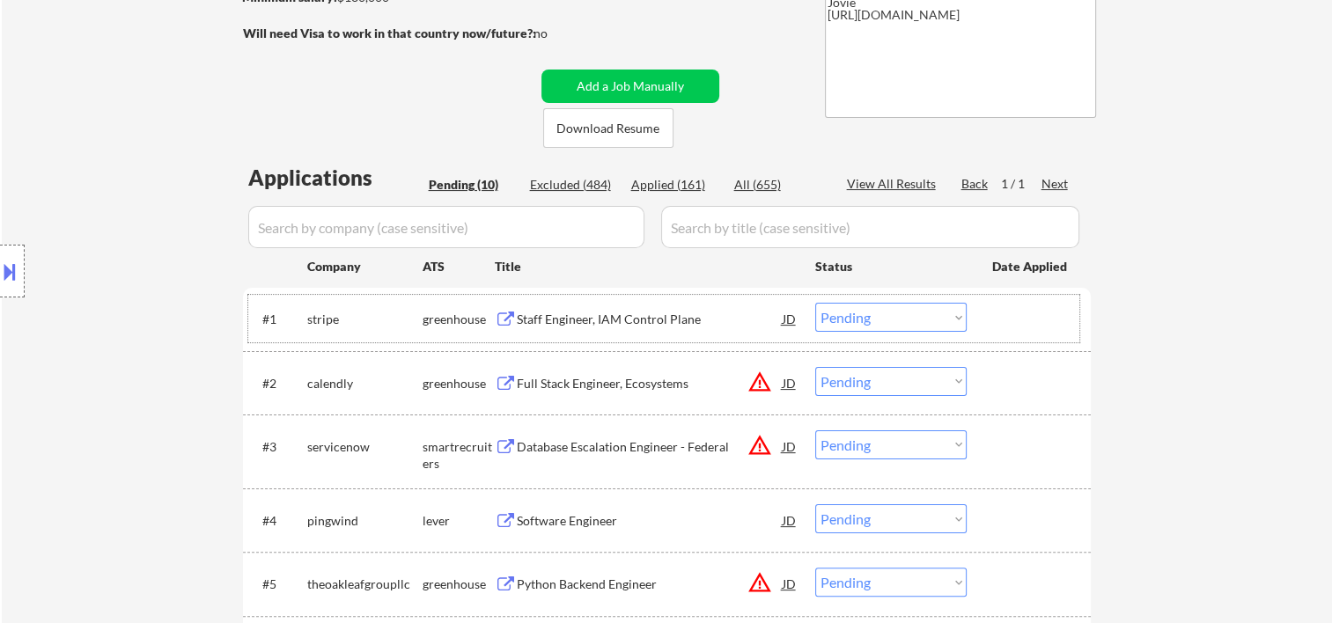
click at [990, 319] on div "#1 stripe greenhouse Staff Engineer, IAM Control Plane JD warning_amber Choose …" at bounding box center [663, 319] width 831 height 48
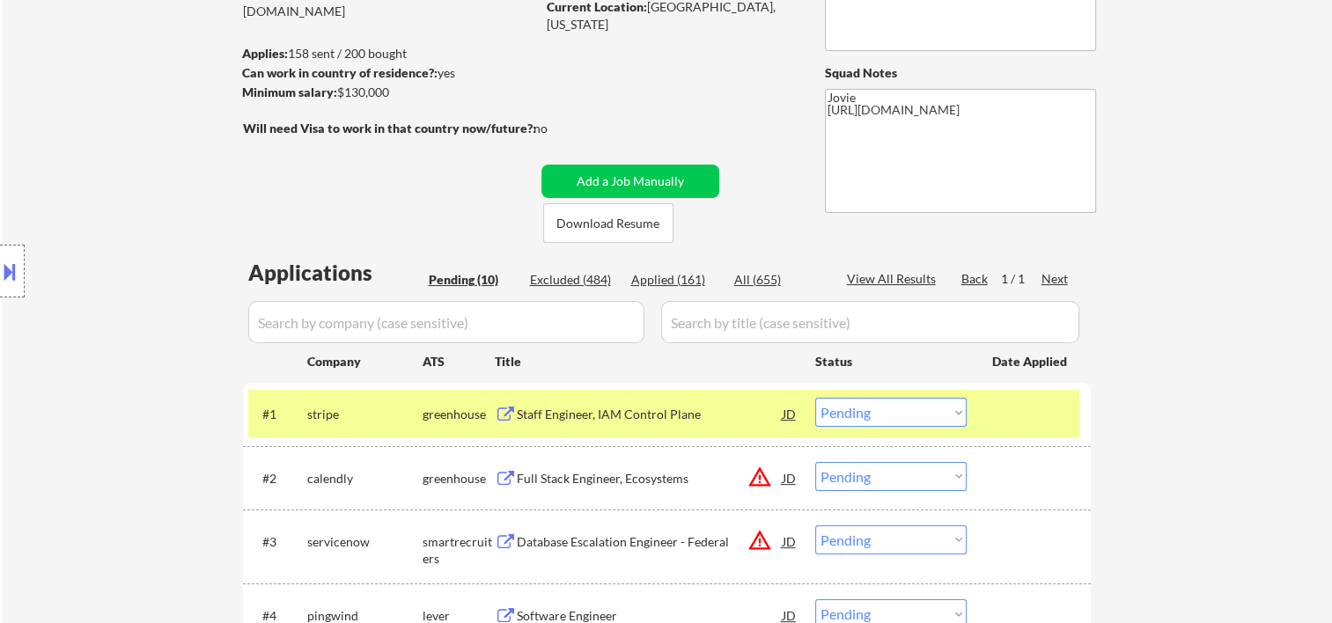
scroll to position [0, 0]
